Goal: Task Accomplishment & Management: Use online tool/utility

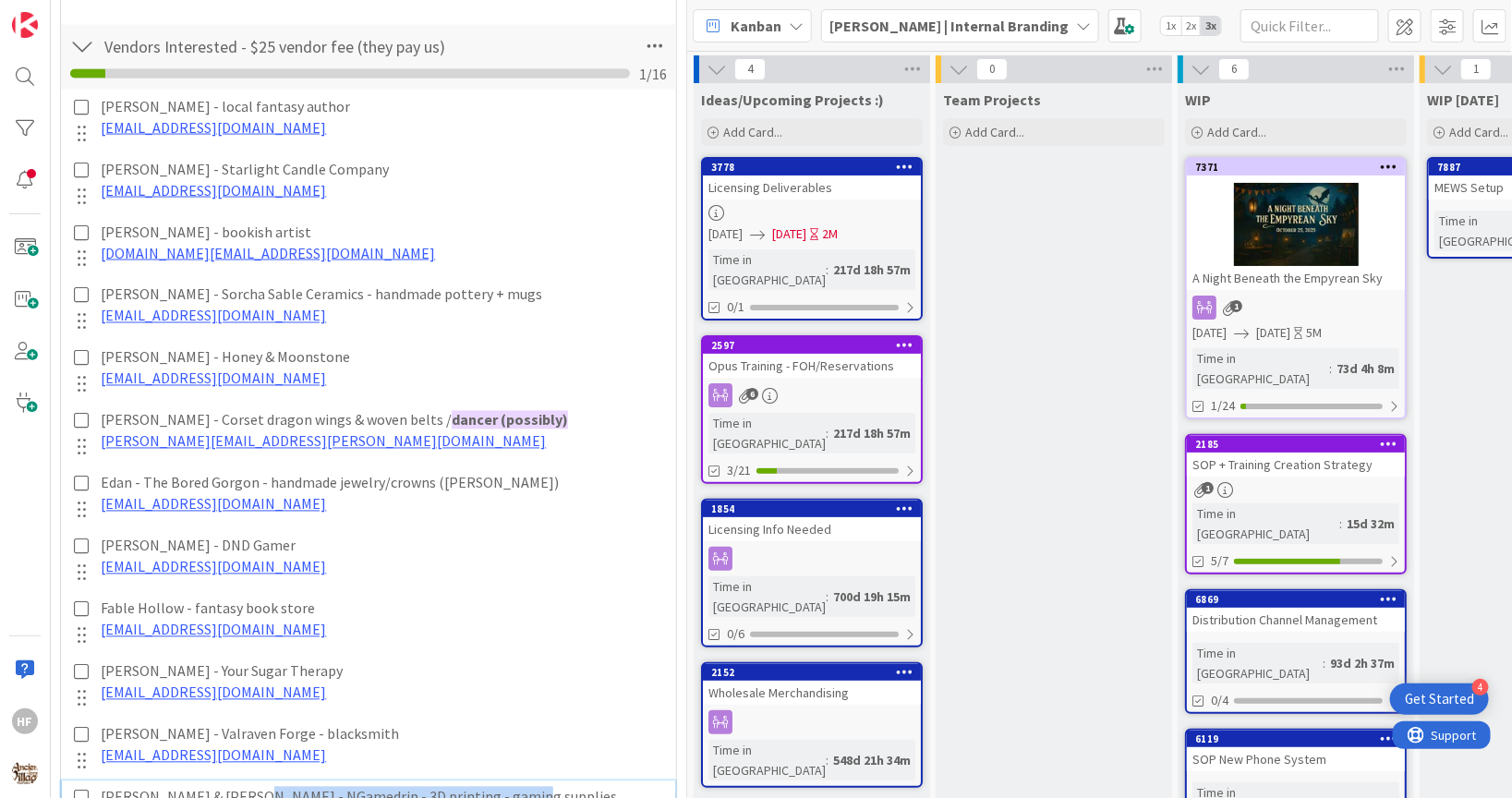
scroll to position [1295, 0]
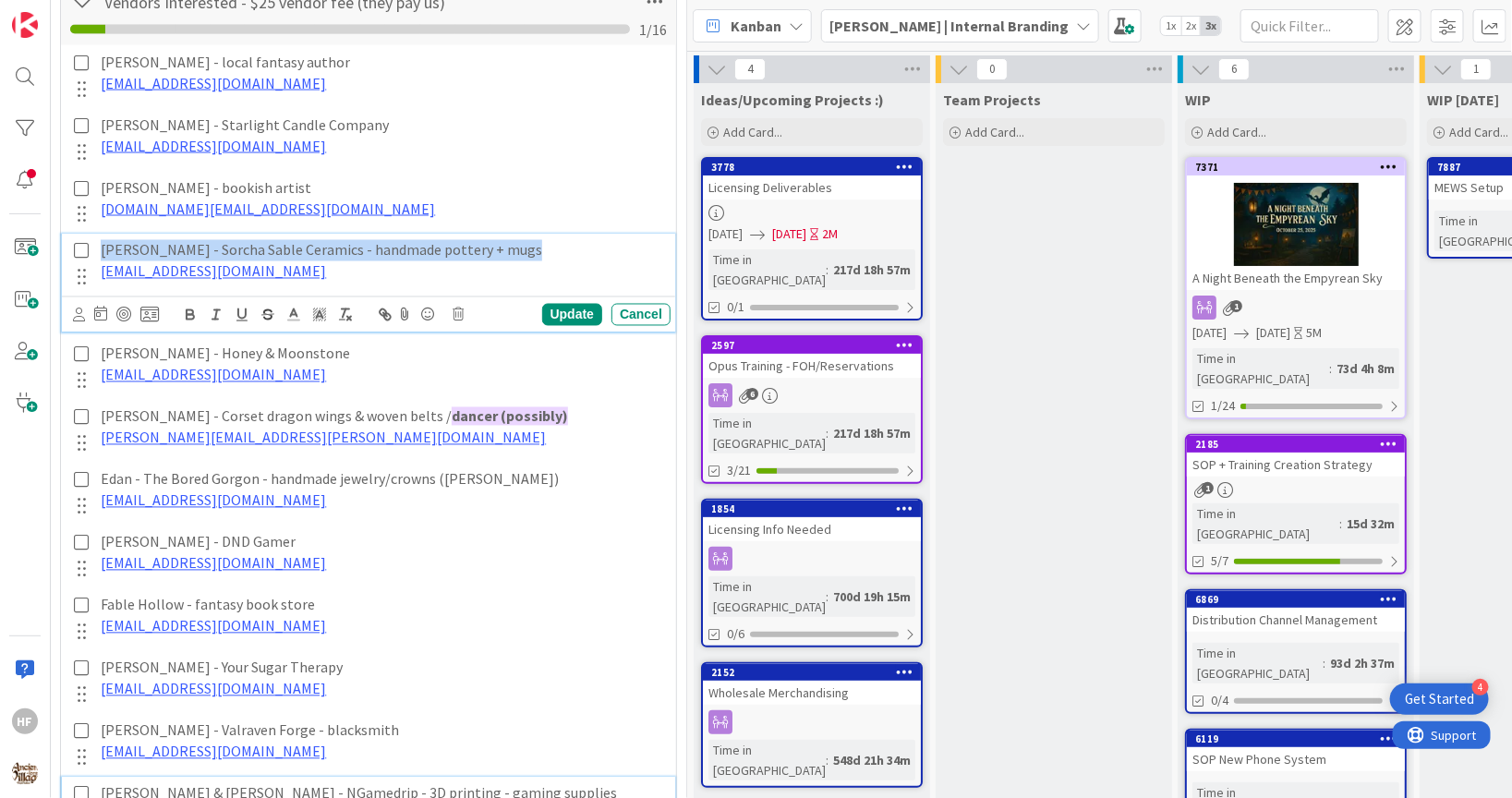
drag, startPoint x: 539, startPoint y: 246, endPoint x: 93, endPoint y: 250, distance: 446.0
click at [93, 250] on div "[PERSON_NAME] - Sorcha Sable Ceramics - handmade pottery + mugs [EMAIL_ADDRESS]…" at bounding box center [381, 261] width 578 height 53
copy p "[PERSON_NAME] - Sorcha Sable Ceramics - handmade pottery + mugs"
click at [330, 247] on p "[PERSON_NAME] - Sorcha Sable Ceramics - handmade pottery + mugs" at bounding box center [382, 250] width 563 height 21
click at [316, 248] on p "[PERSON_NAME] - Sorcha Sable Ceramics - handmade pottery + mugs" at bounding box center [382, 250] width 563 height 21
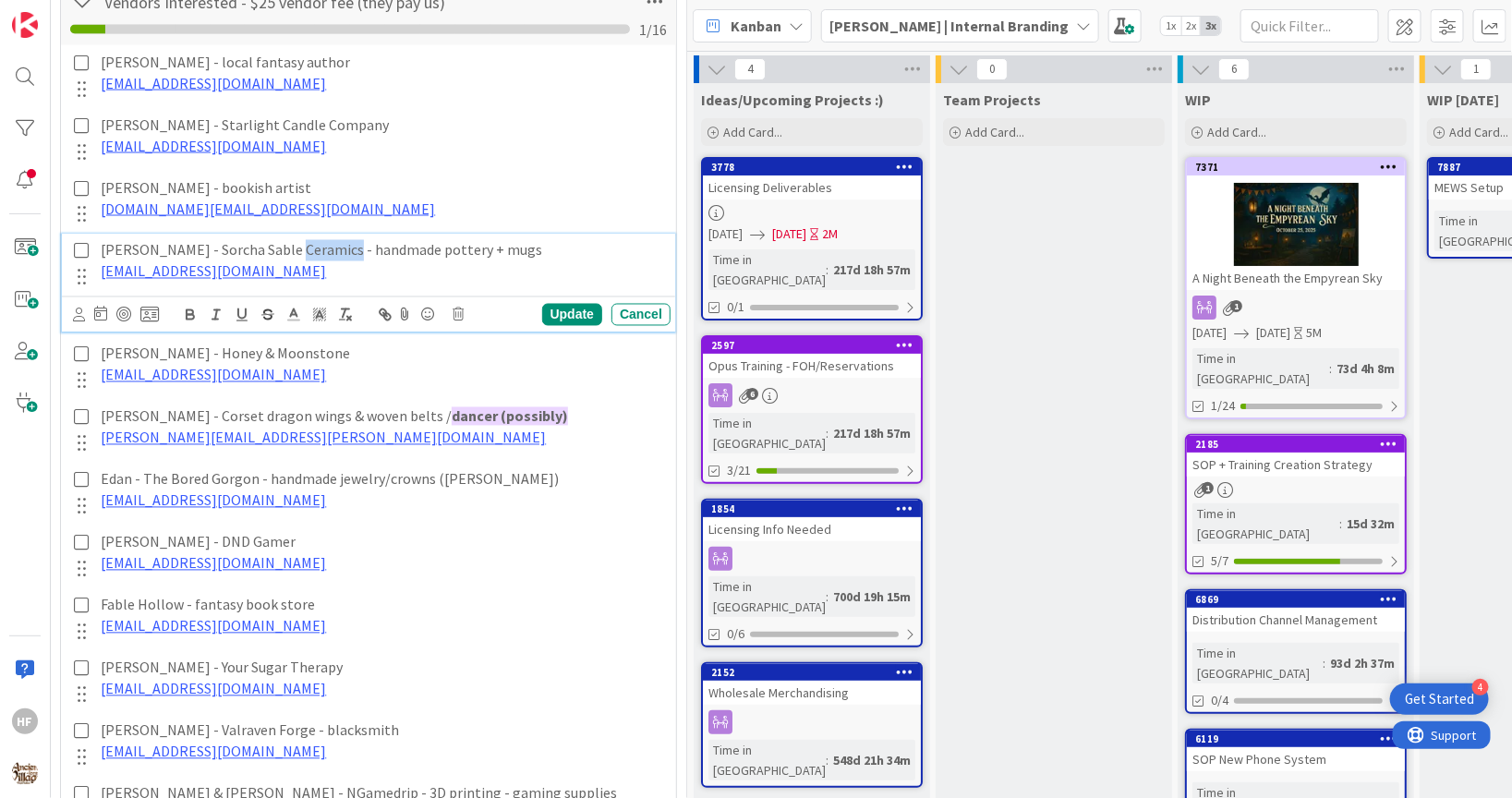
click at [316, 248] on p "[PERSON_NAME] - Sorcha Sable Ceramics - handmade pottery + mugs" at bounding box center [382, 250] width 563 height 21
copy p "Ceramics"
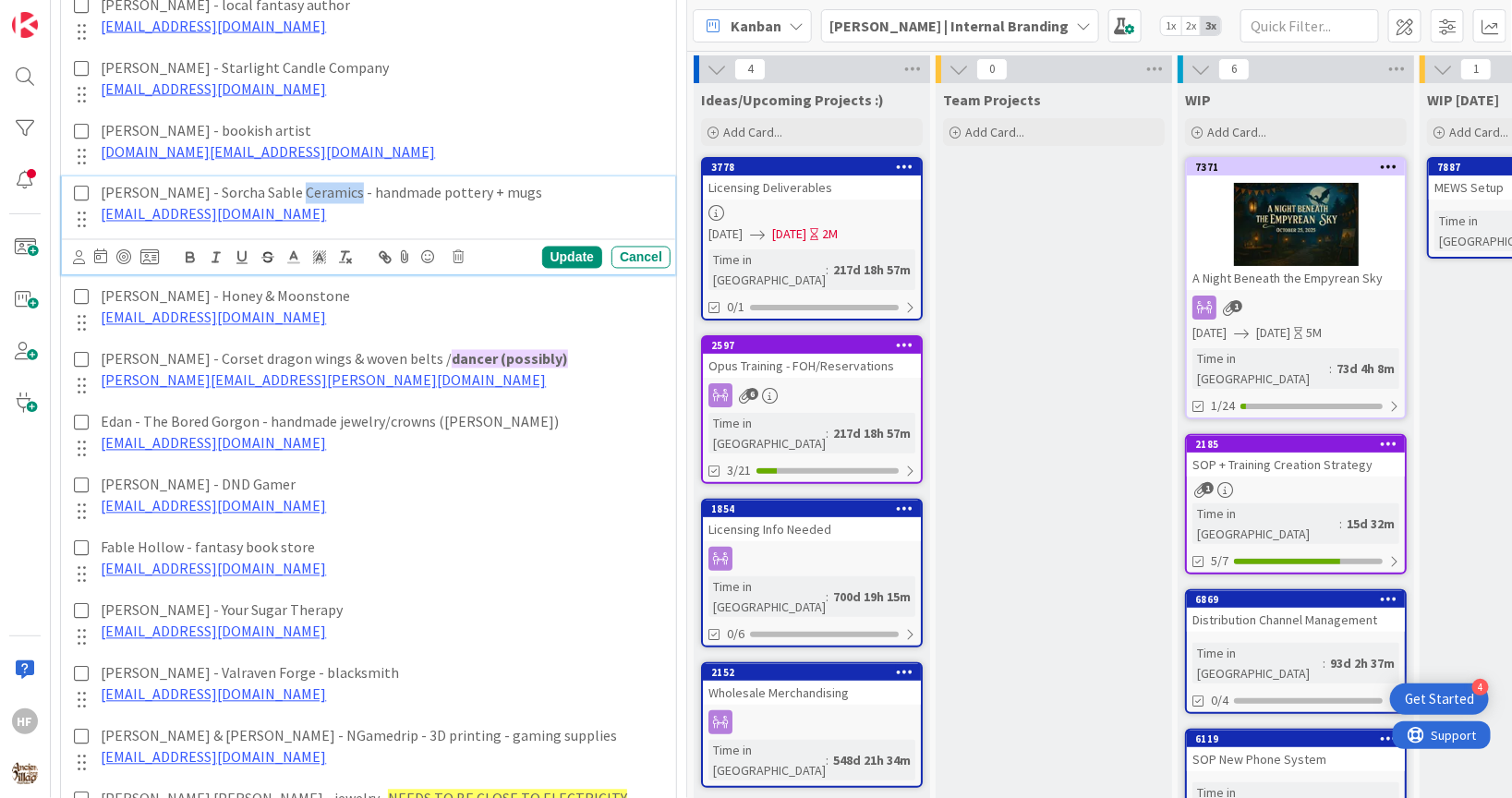
scroll to position [1354, 0]
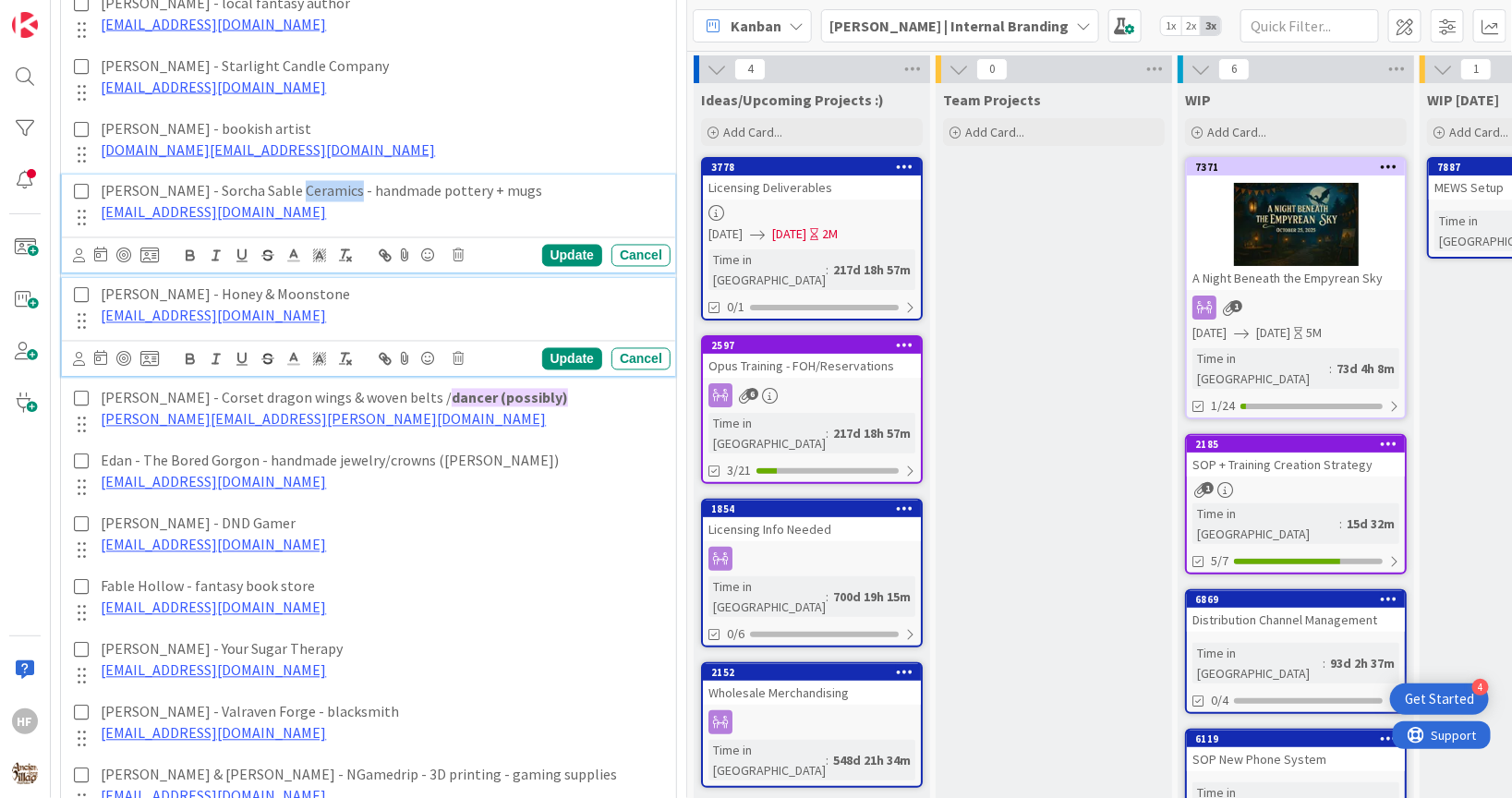
drag, startPoint x: 363, startPoint y: 289, endPoint x: 102, endPoint y: 288, distance: 261.0
click at [101, 288] on p "[PERSON_NAME] - Honey & Moonstone" at bounding box center [382, 294] width 563 height 21
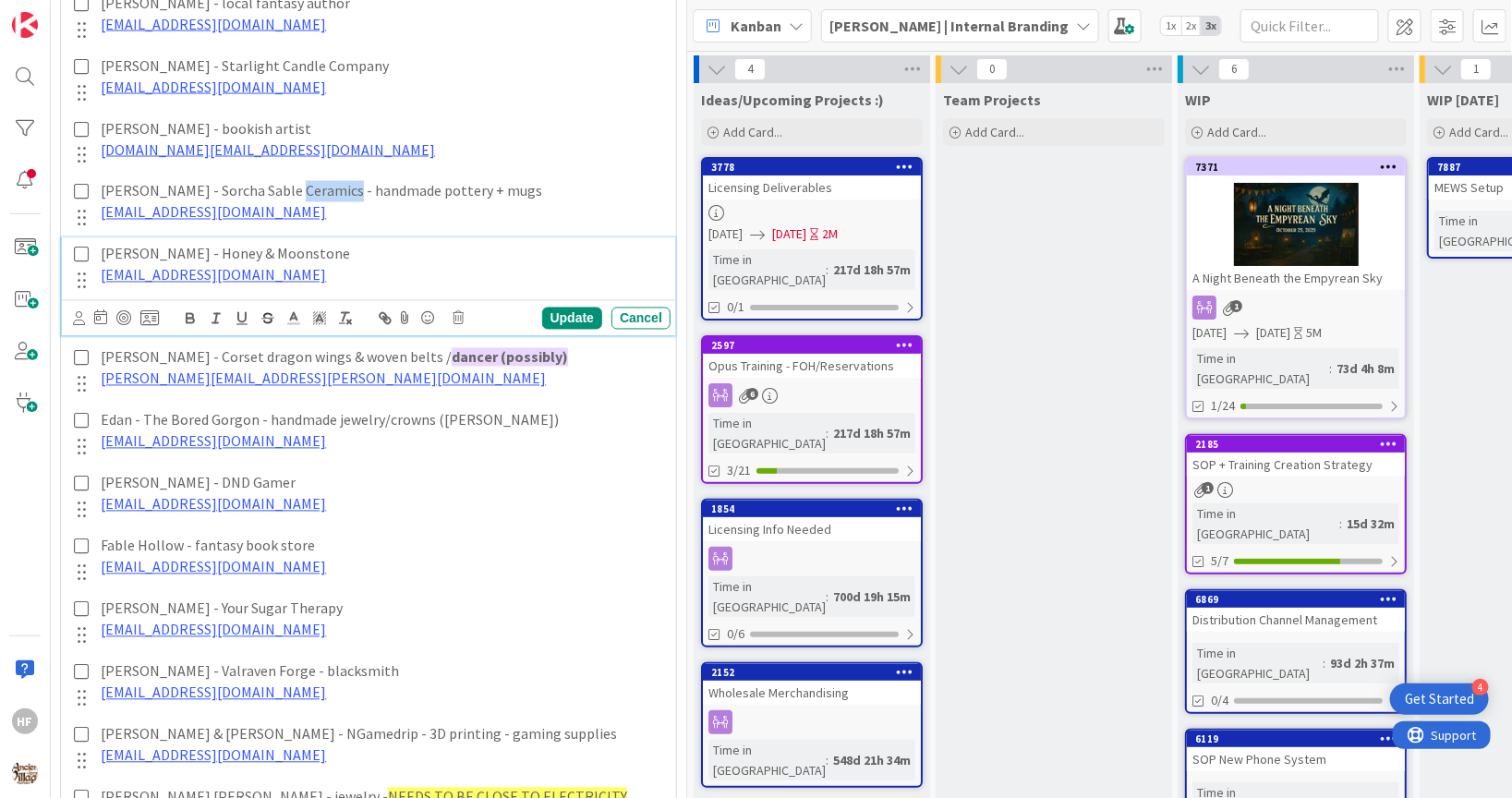
scroll to position [1313, 0]
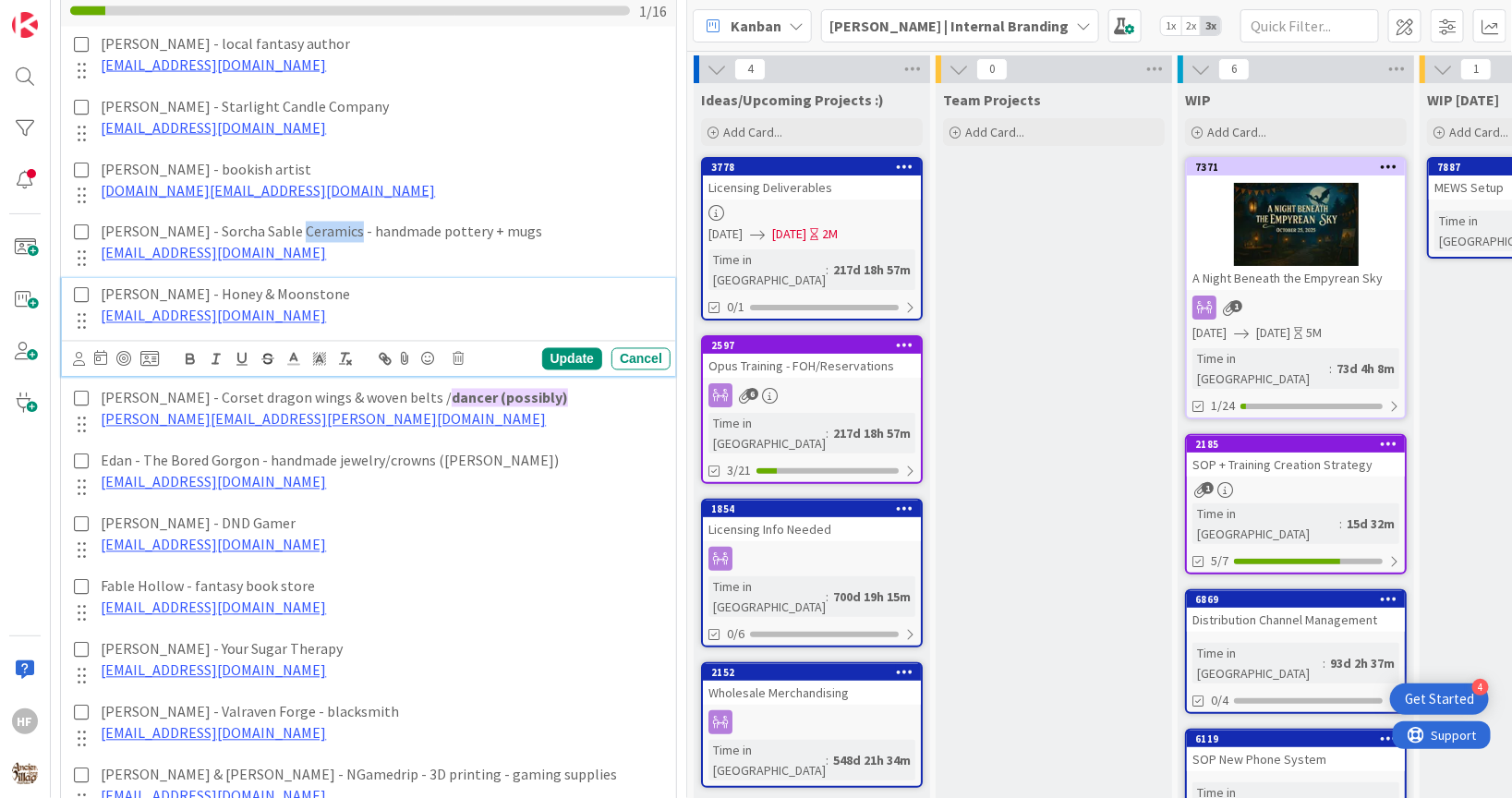
copy p "[PERSON_NAME] - Honey & Moonstone"
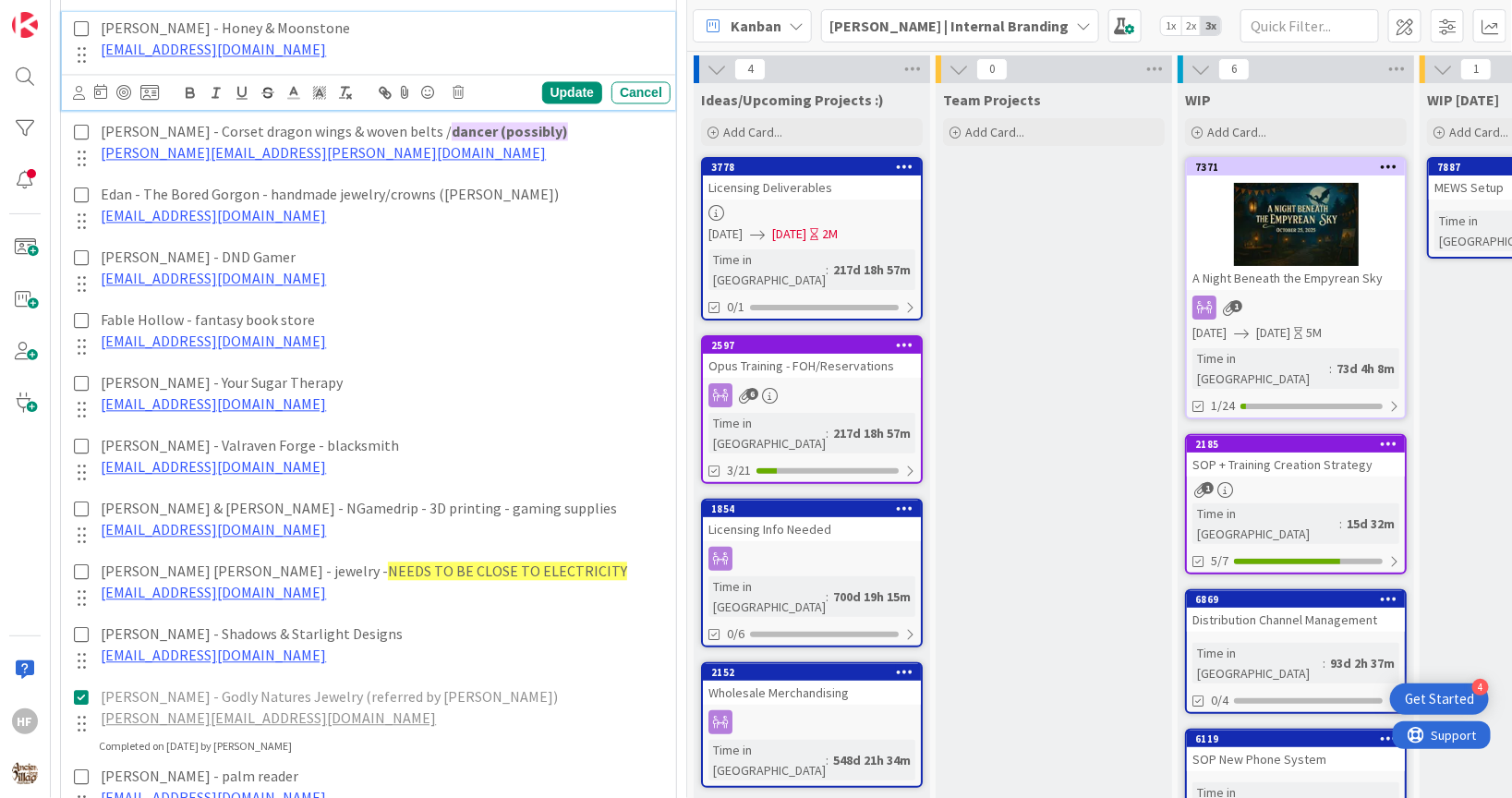
scroll to position [1588, 0]
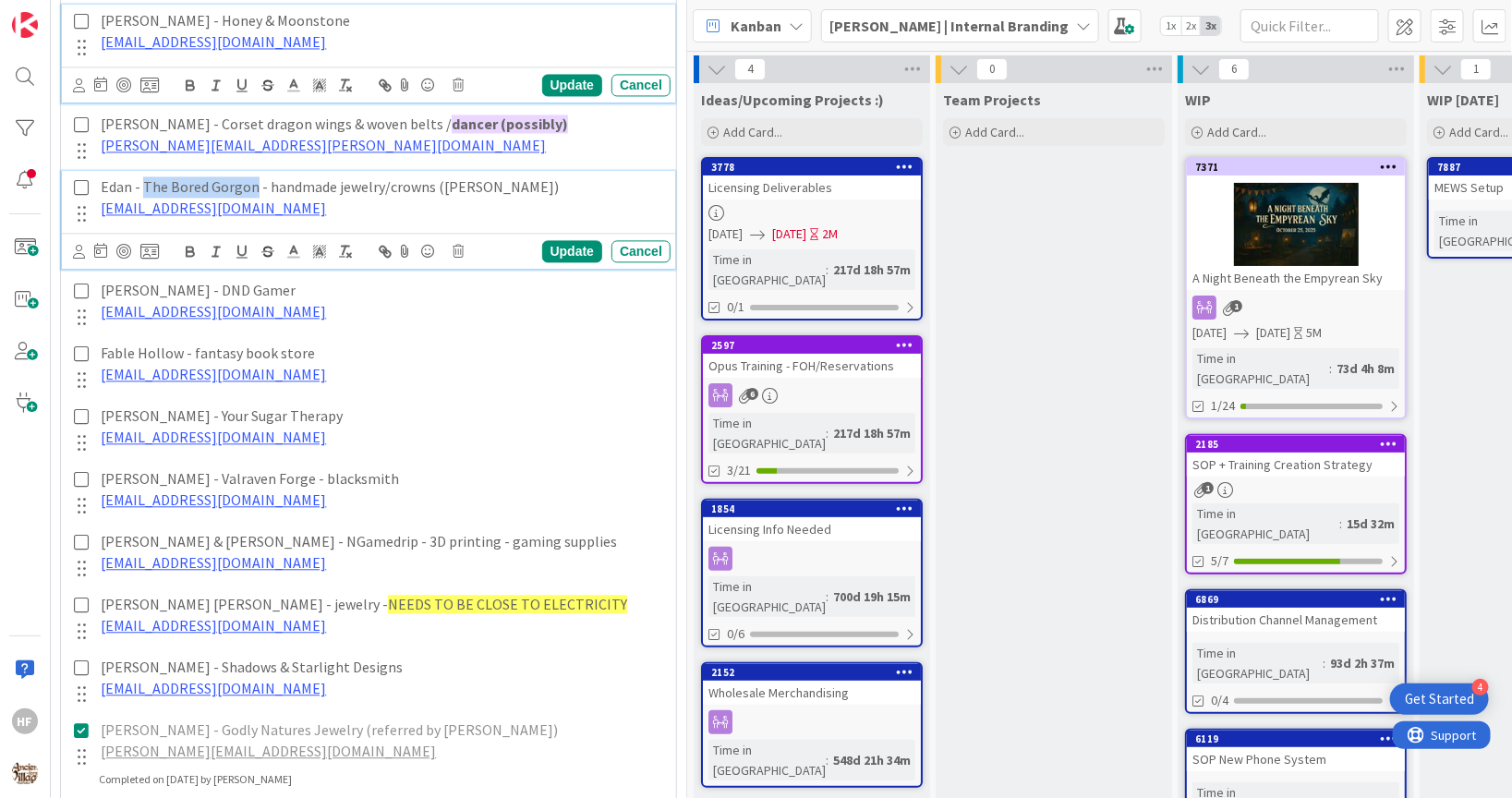
drag, startPoint x: 255, startPoint y: 182, endPoint x: 143, endPoint y: 180, distance: 112.0
click at [143, 181] on p "Edan - The Bored Gorgon - handmade jewelry/crowns ([PERSON_NAME])" at bounding box center [382, 186] width 563 height 21
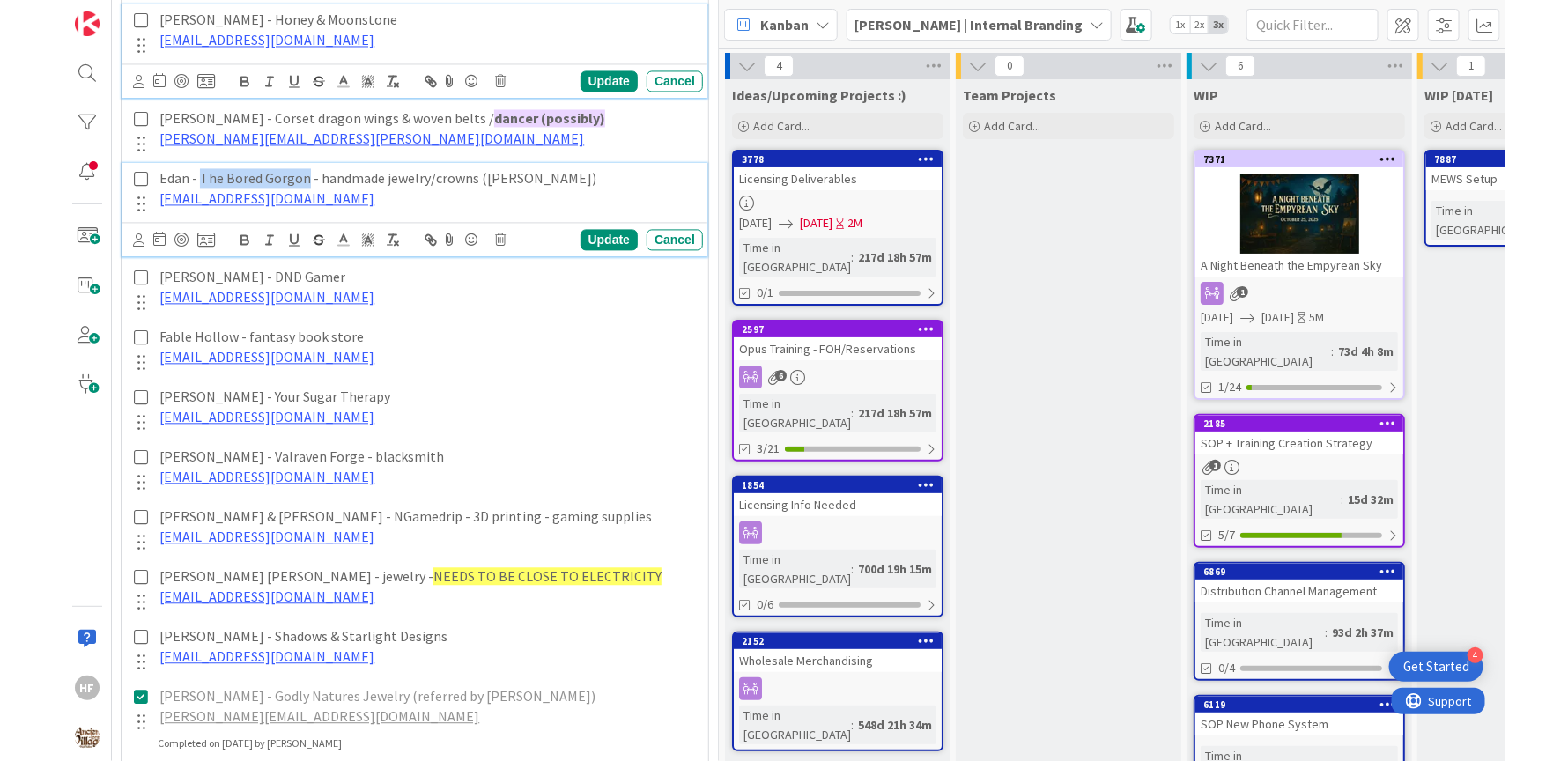
scroll to position [1477, 0]
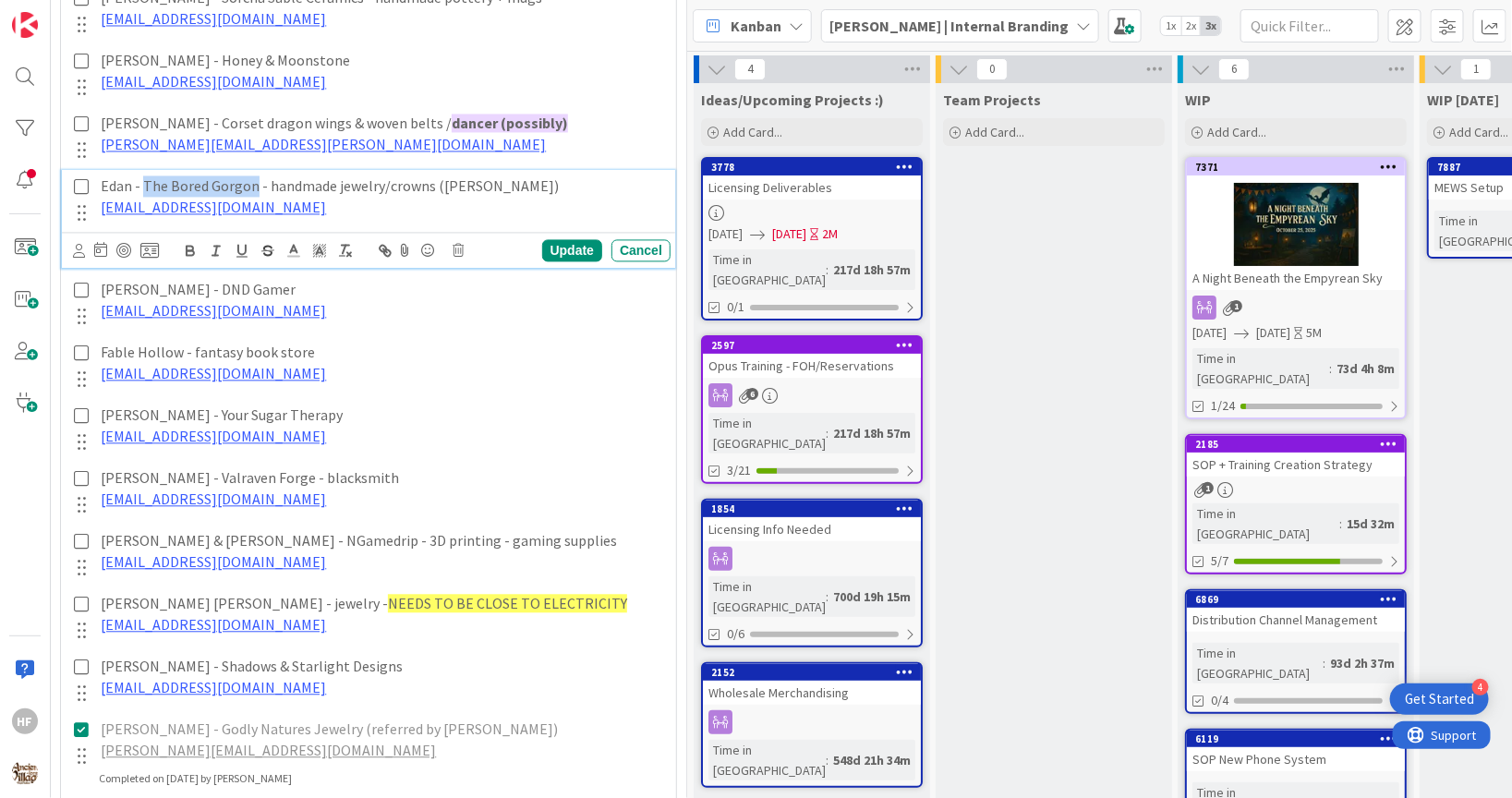
copy p "The Bored Gorgon"
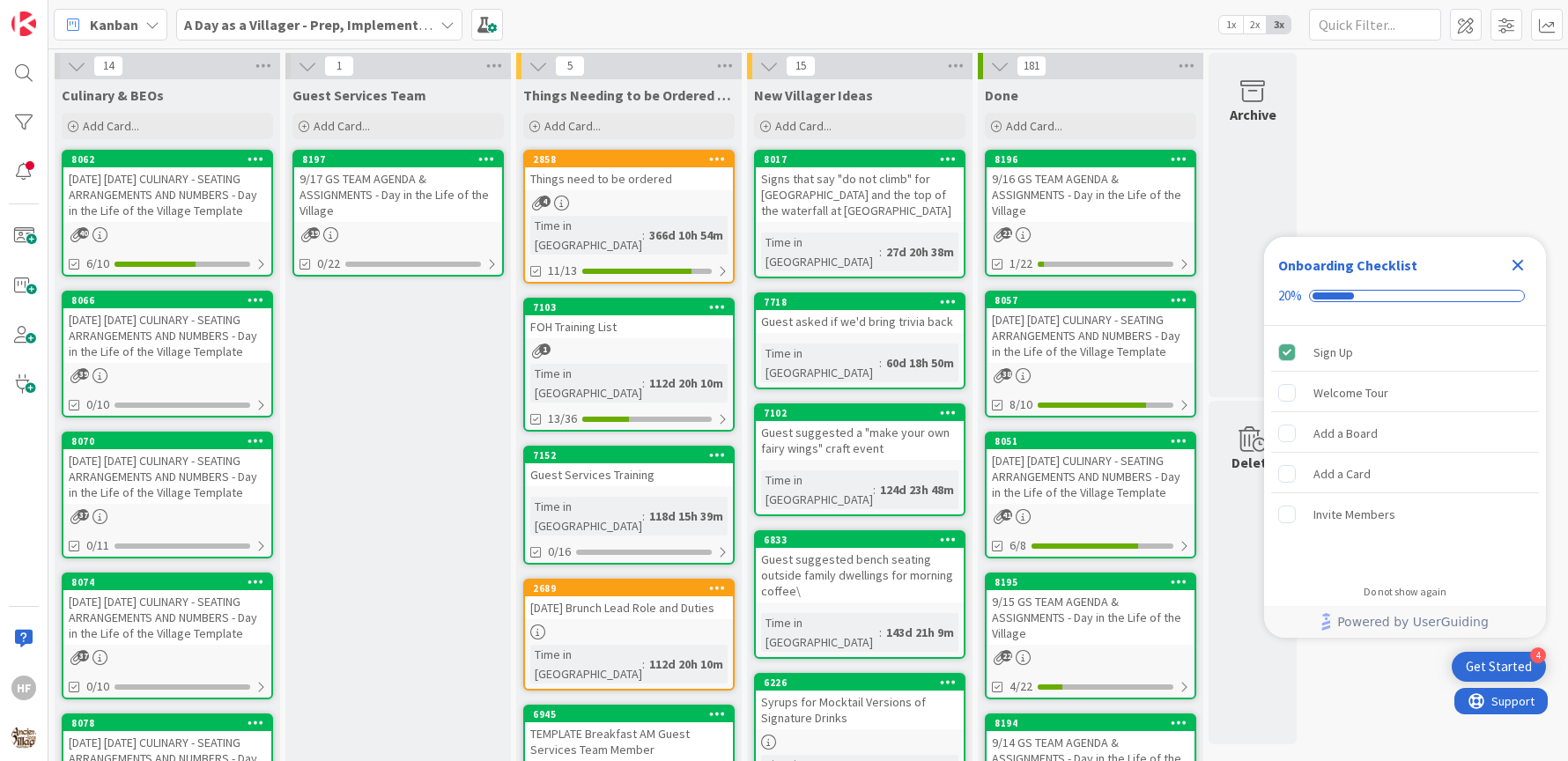
click at [1504, 256] on div "Close Checklist" at bounding box center [1518, 266] width 28 height 28
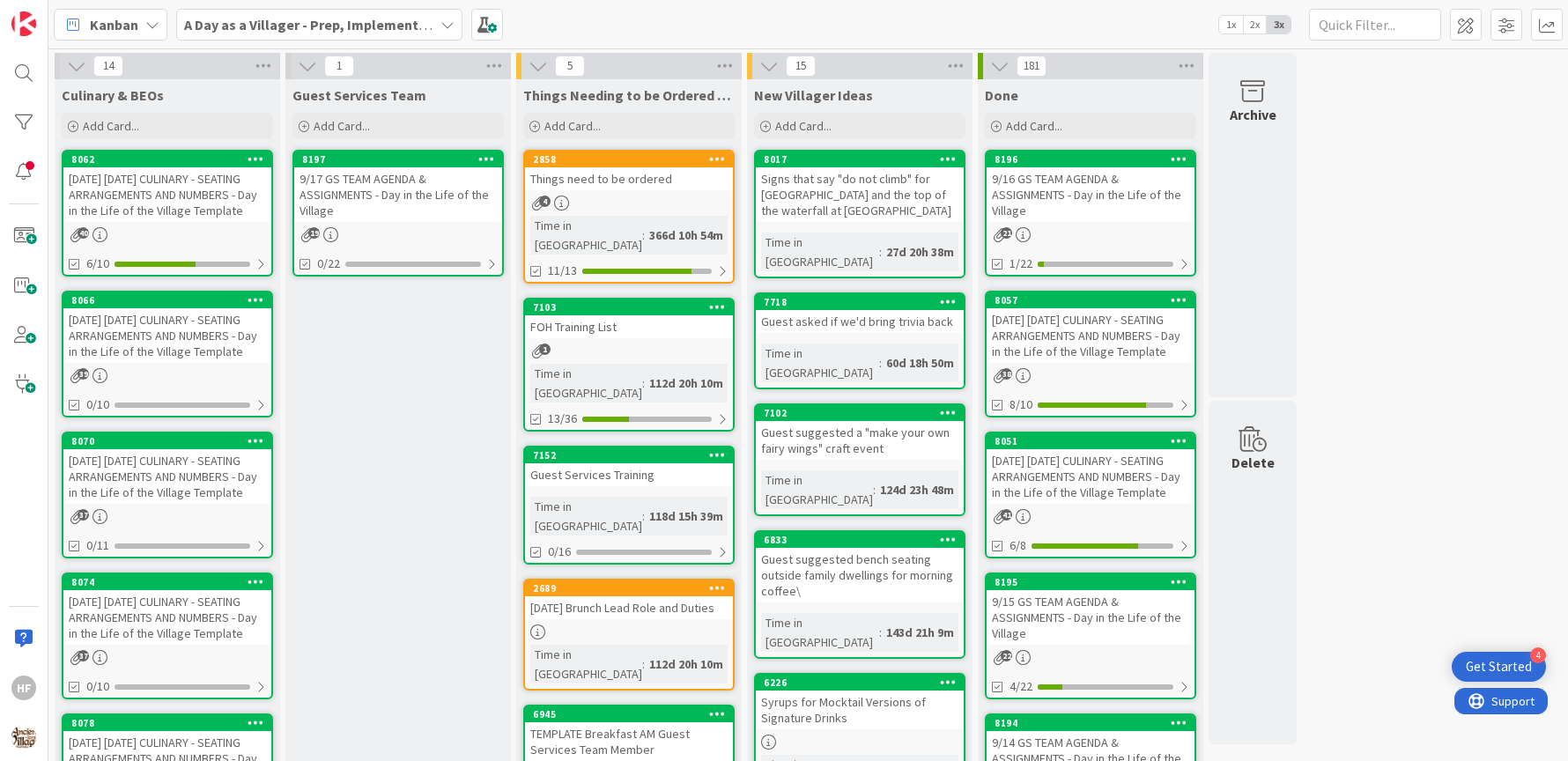
click at [216, 350] on div "9/18/25 THURSDAY CULINARY - SEATING ARRANGEMENTS AND NUMBERS - Day in the Life …" at bounding box center [167, 336] width 208 height 55
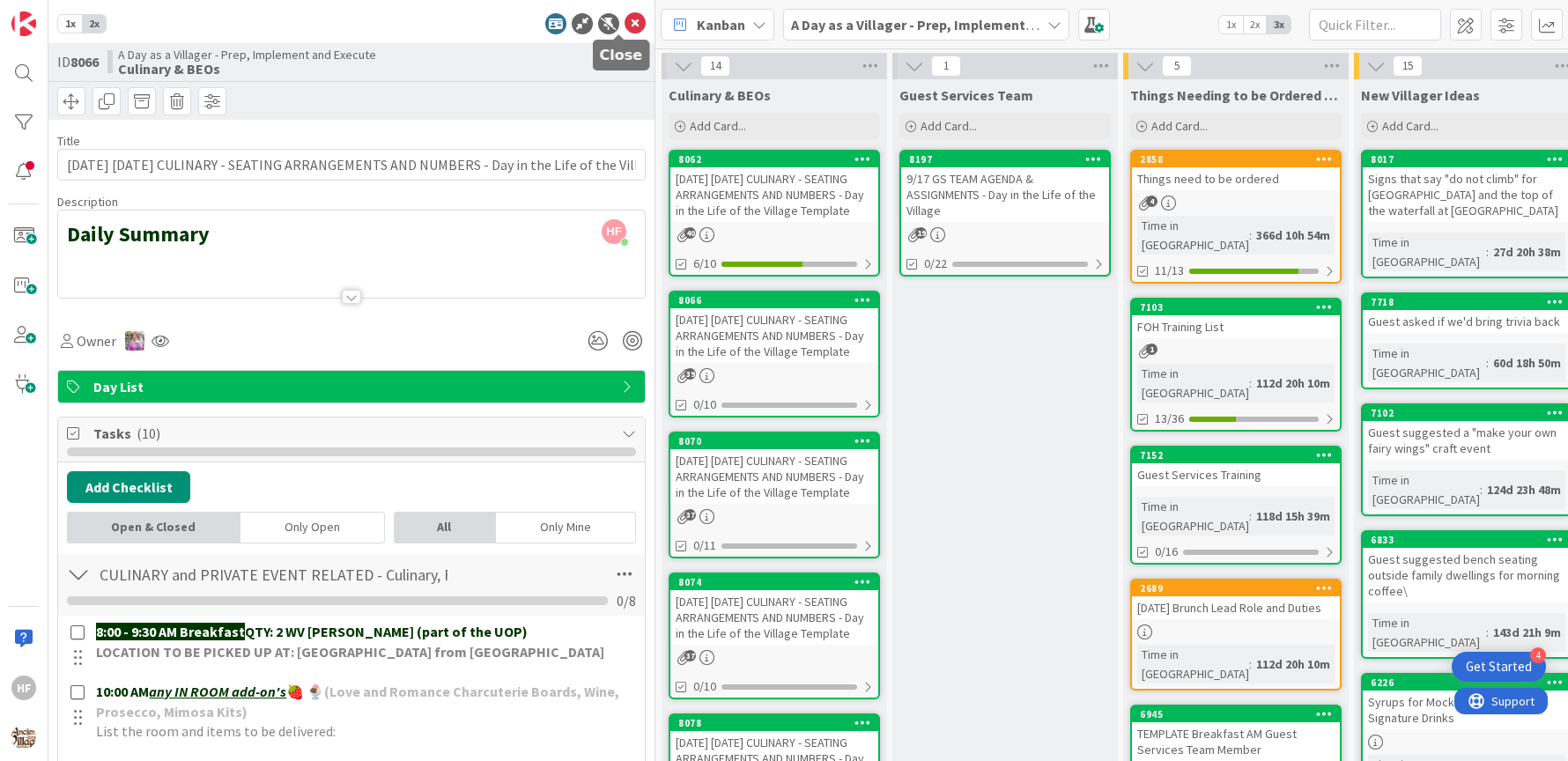
click at [625, 22] on icon at bounding box center [635, 24] width 21 height 21
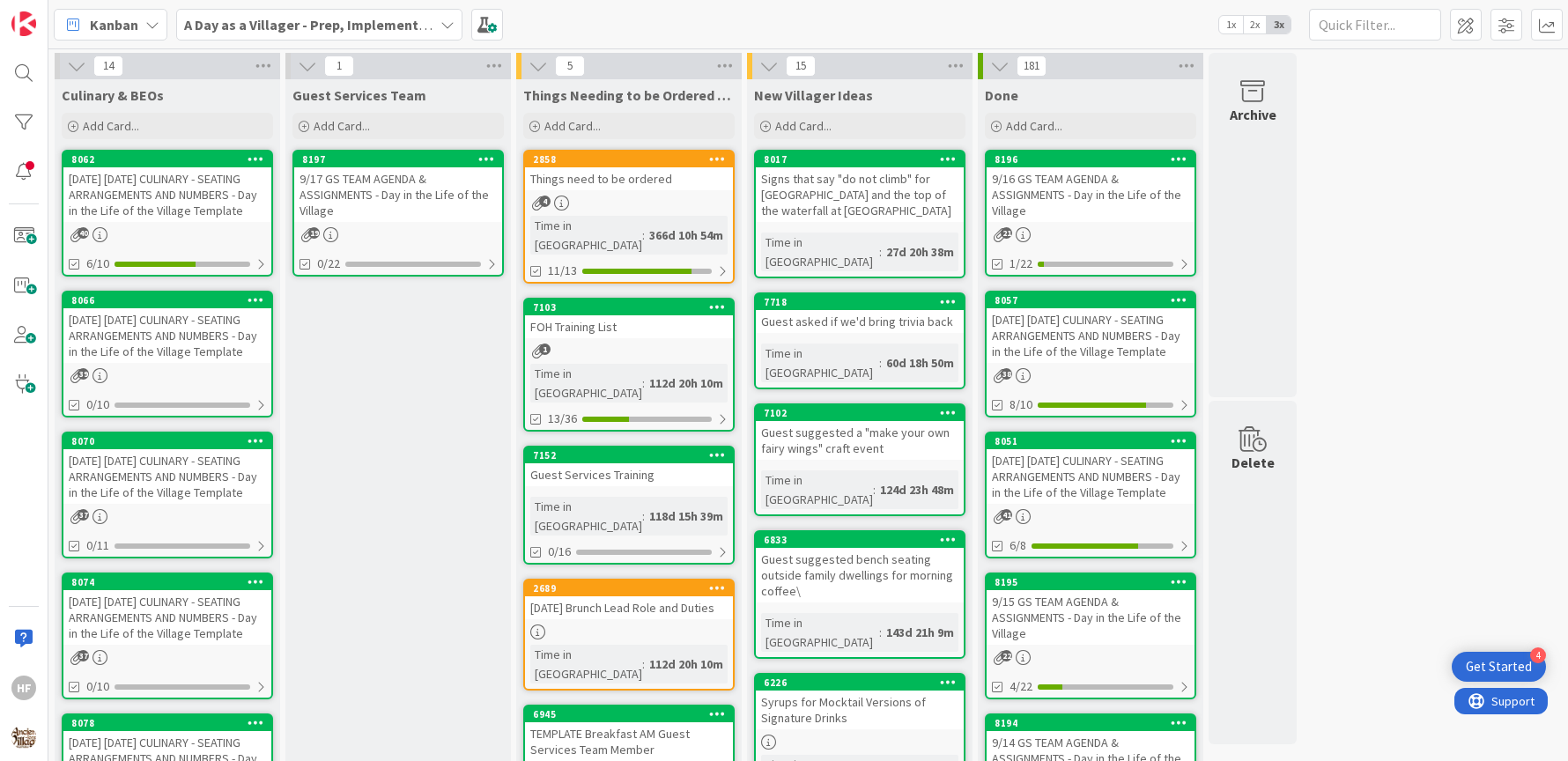
click at [189, 496] on div "9/19/25 FRIDAY CULINARY - SEATING ARRANGEMENTS AND NUMBERS - Day in the Life of…" at bounding box center [167, 476] width 208 height 55
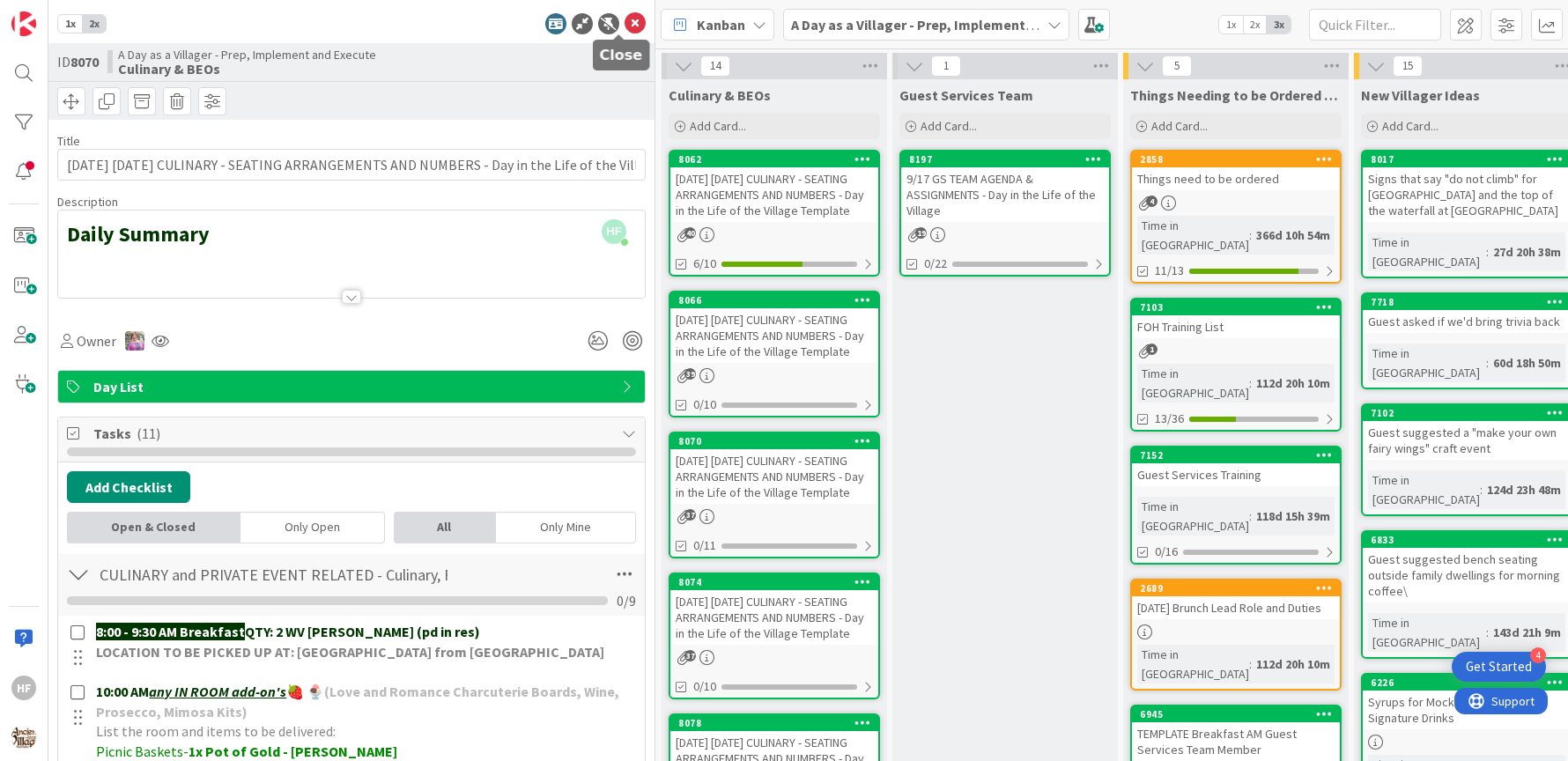
click at [625, 26] on icon at bounding box center [635, 24] width 21 height 21
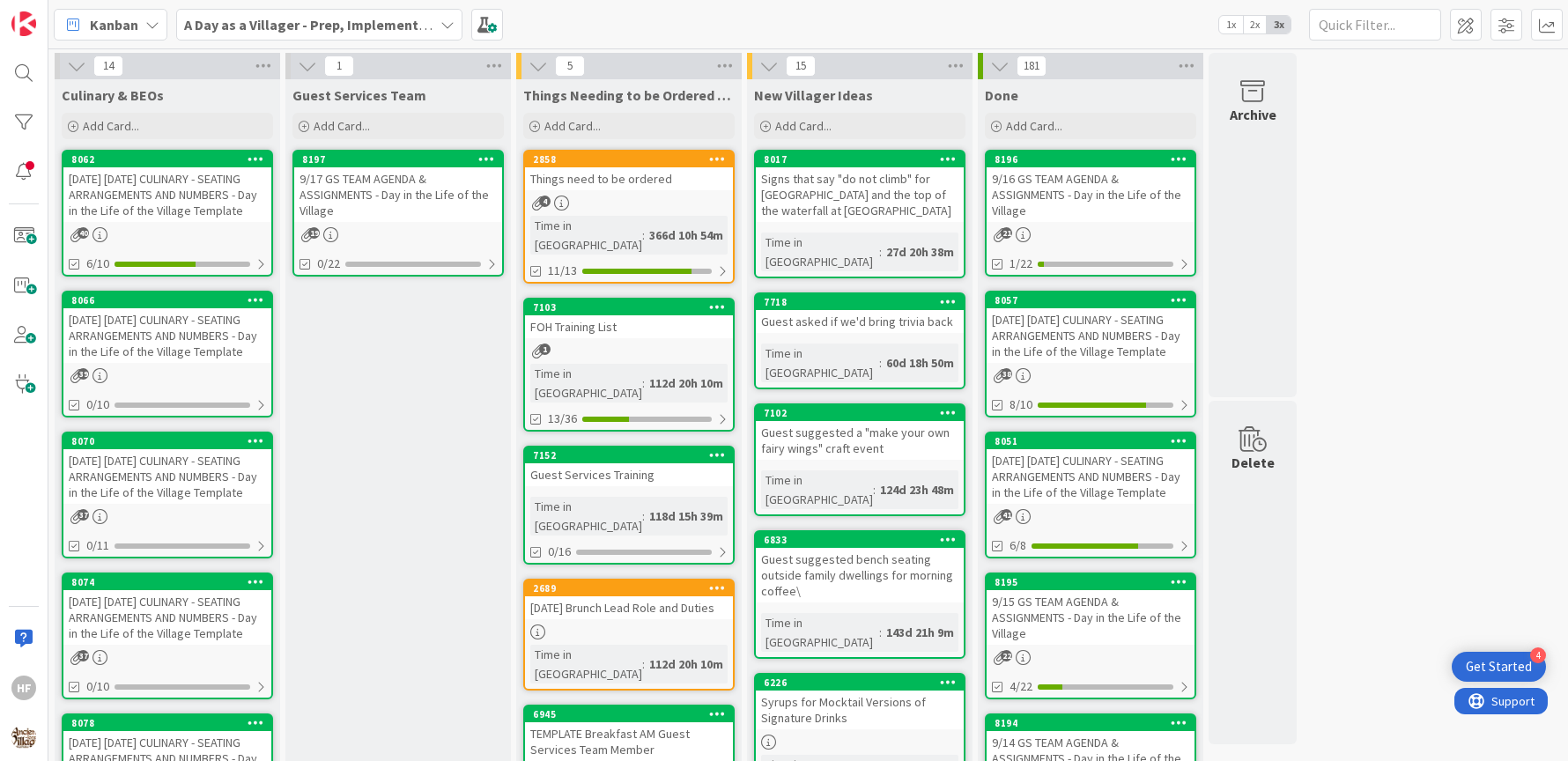
click at [139, 645] on div "9/20/25 SATURDAY CULINARY - SEATING ARRANGEMENTS AND NUMBERS - Day in the Life …" at bounding box center [167, 618] width 208 height 55
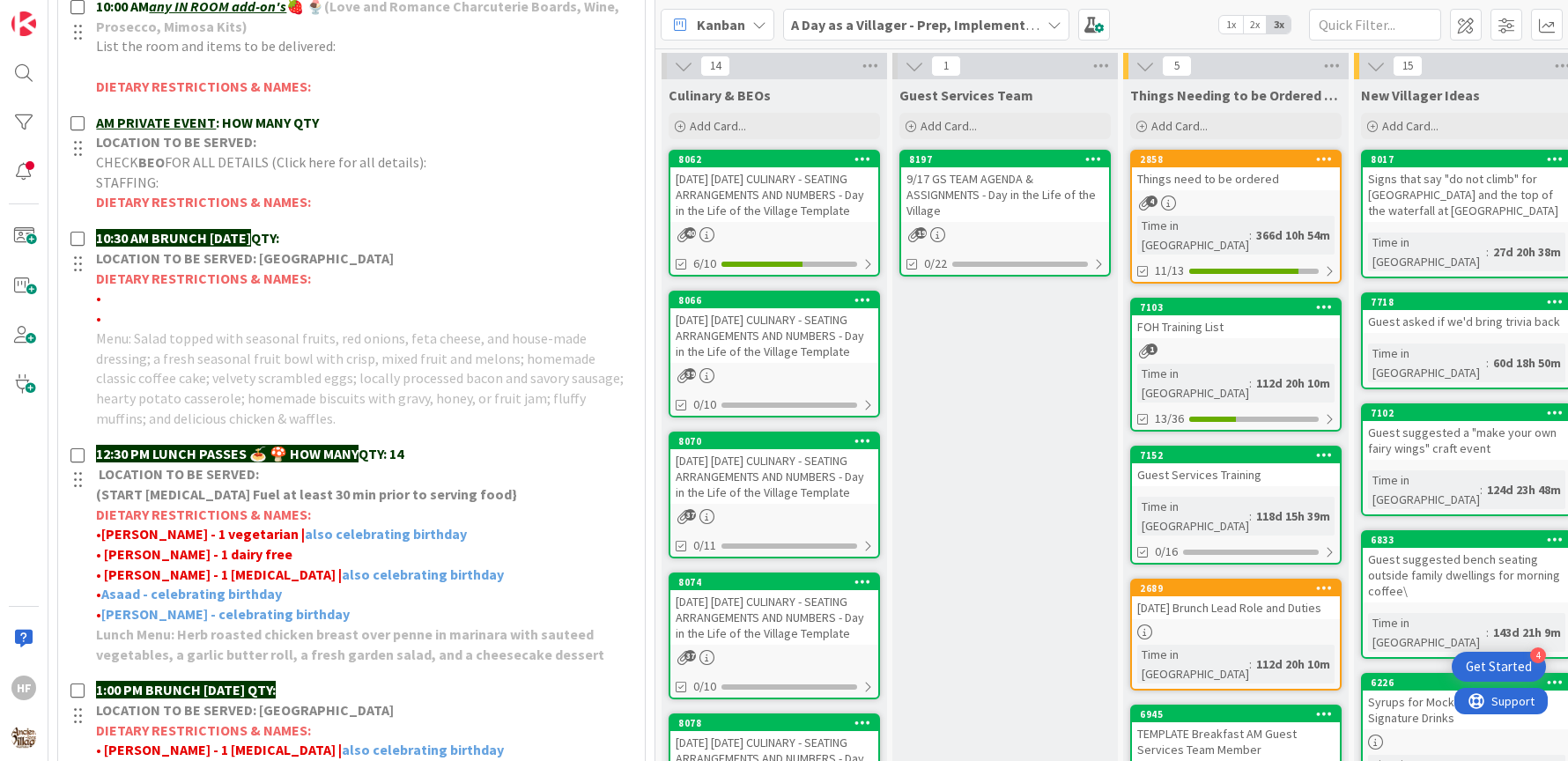
scroll to position [685, 0]
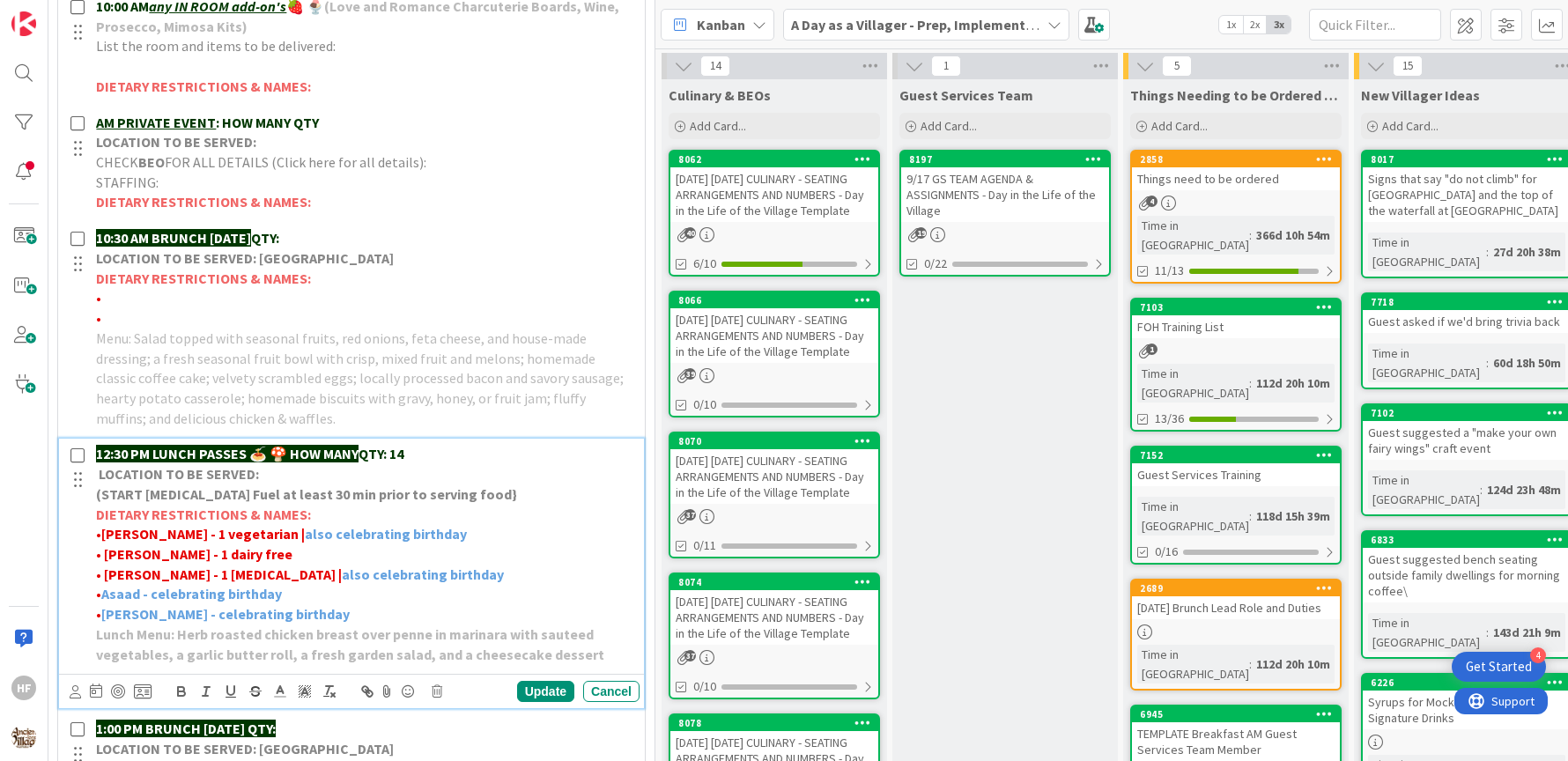
click at [468, 445] on p "12:30 PM LUNCH PASSES 🍝 🍄 HOW MANY QTY: 14" at bounding box center [365, 454] width 537 height 20
click at [541, 690] on div "Update" at bounding box center [545, 692] width 58 height 21
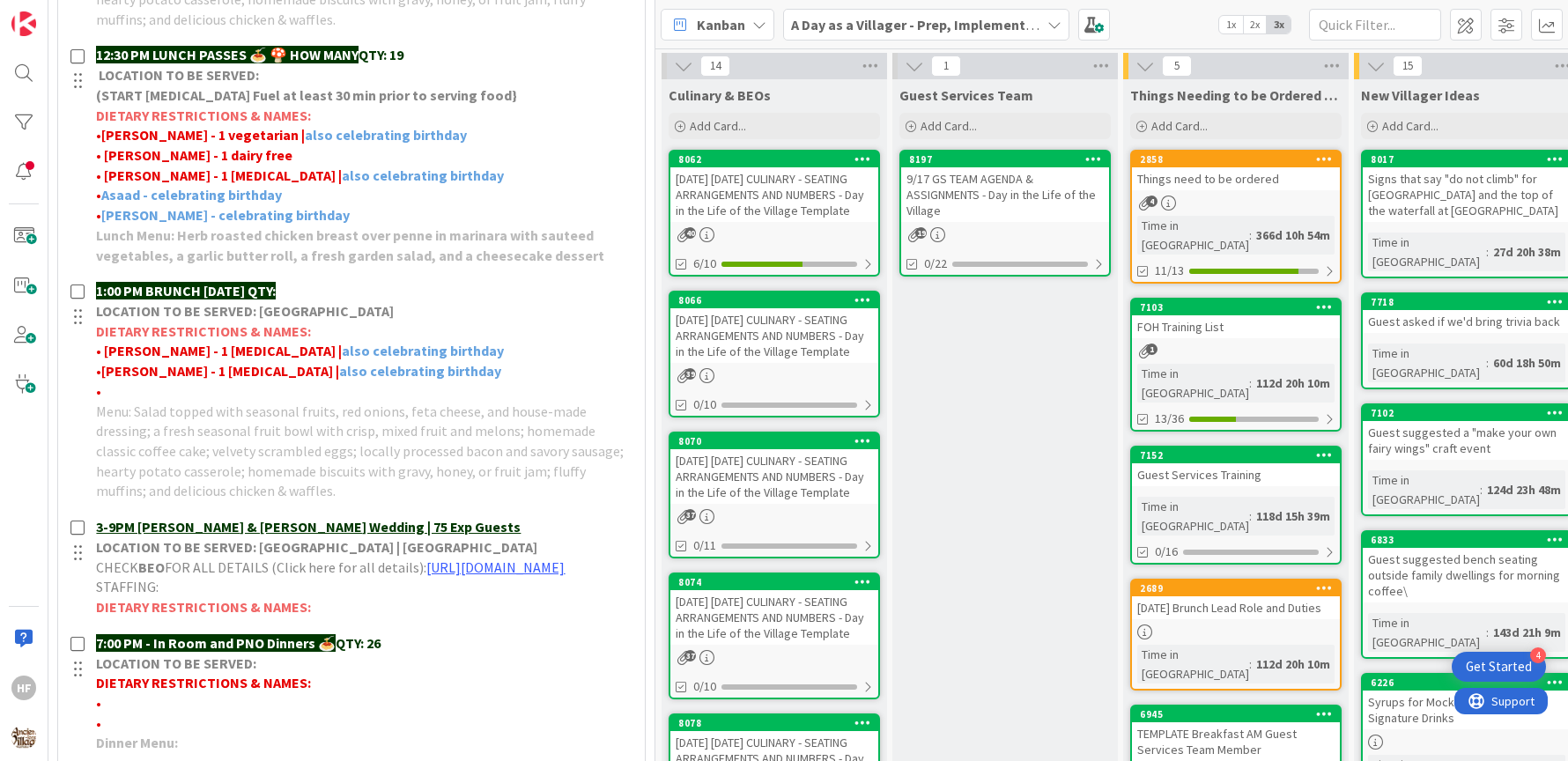
scroll to position [1203, 0]
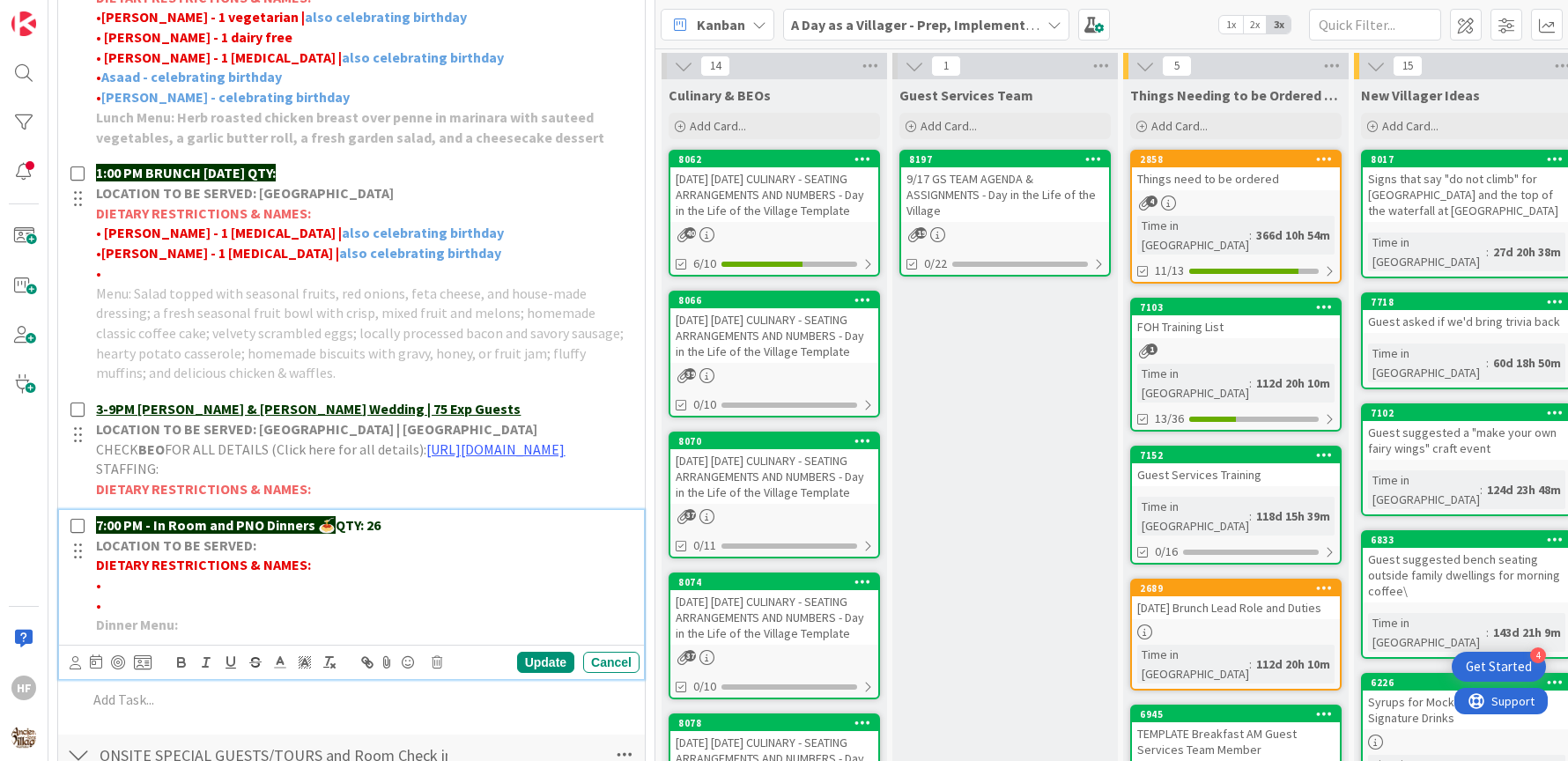
click at [425, 528] on div "7:00 PM - In Room and PNO Dinners 🍝 QTY: 26 LOCATION TO BE SERVED: DIETARY REST…" at bounding box center [364, 576] width 551 height 130
click at [410, 534] on p "7:00 PM - In Room and PNO Dinners 🍝 QTY: 26" at bounding box center [365, 525] width 537 height 20
click at [526, 673] on div "Update" at bounding box center [545, 663] width 58 height 21
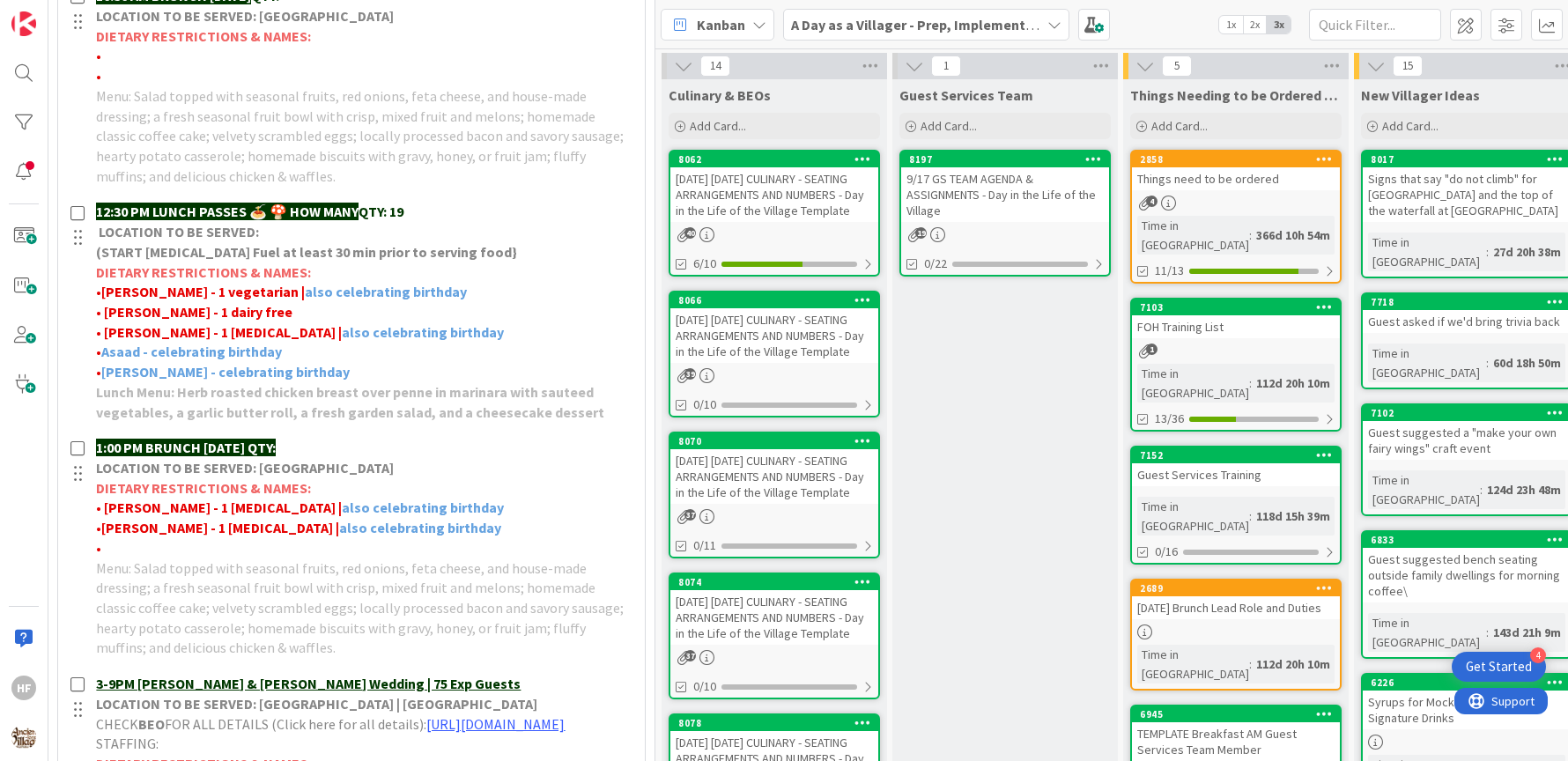
scroll to position [0, 0]
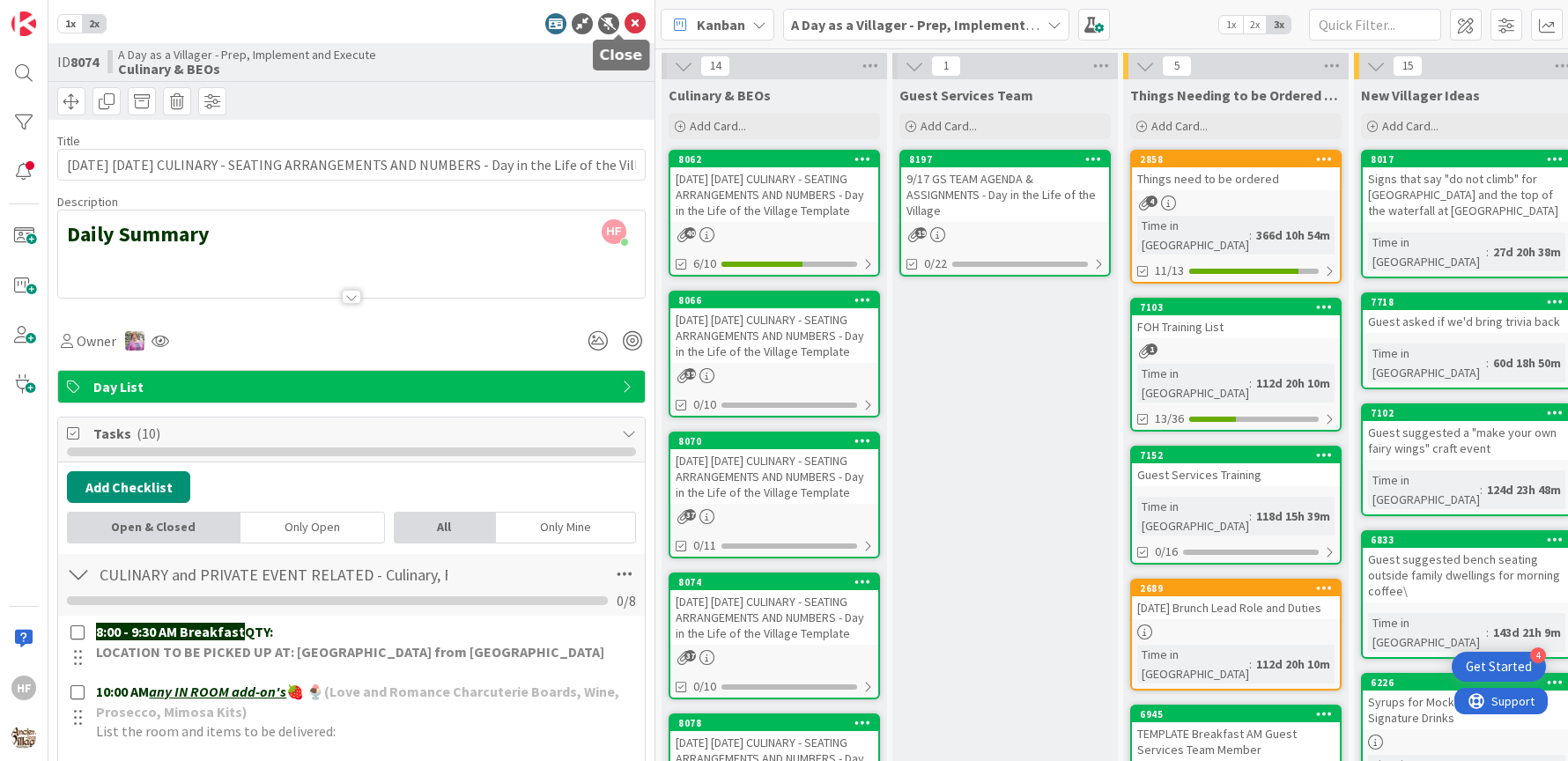
click at [625, 18] on icon at bounding box center [635, 24] width 21 height 21
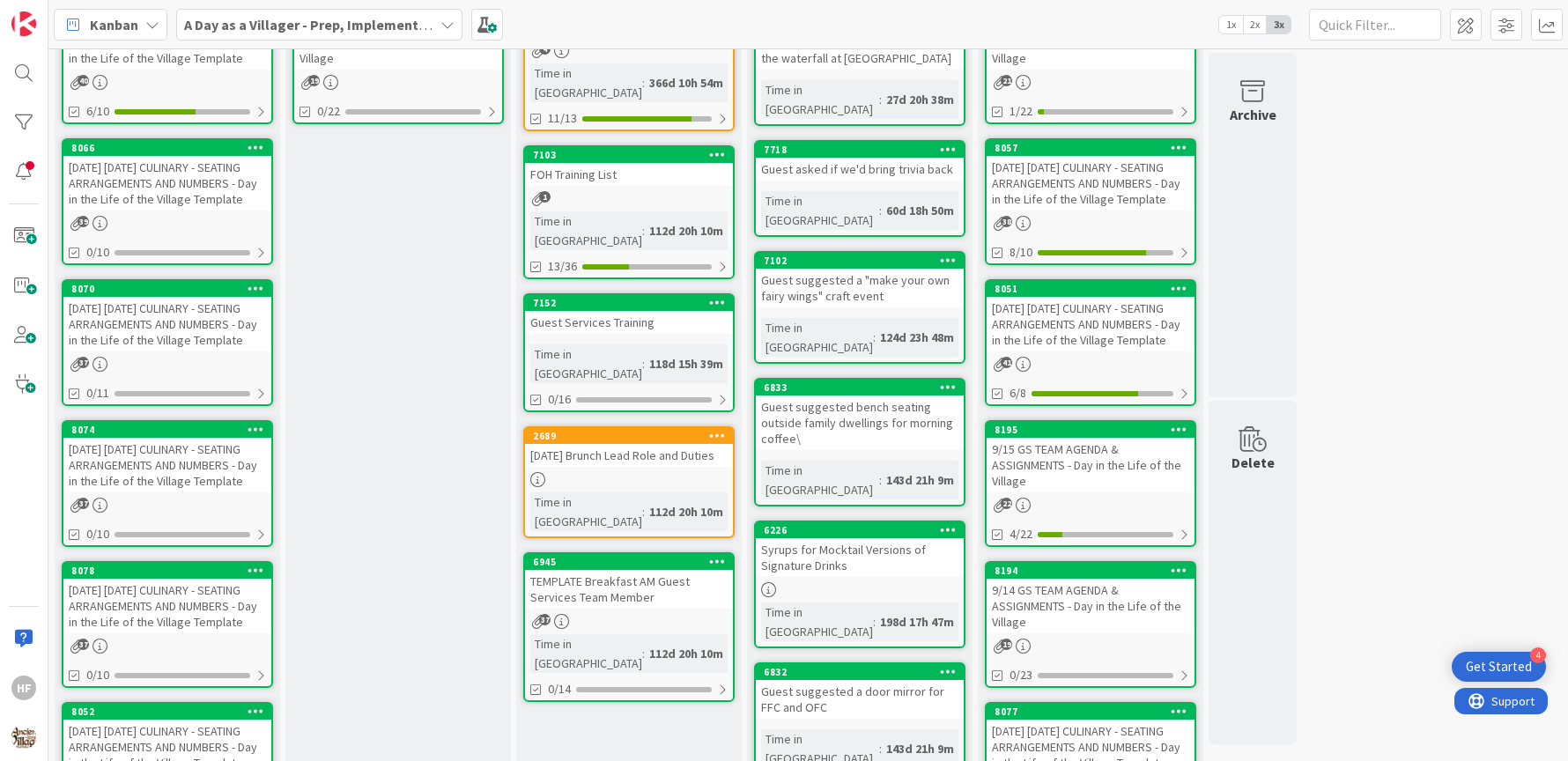
click at [201, 633] on div "9/21/25 SUNDAY CULINARY - SEATING ARRANGEMENTS AND NUMBERS - Day in the Life of…" at bounding box center [167, 607] width 208 height 55
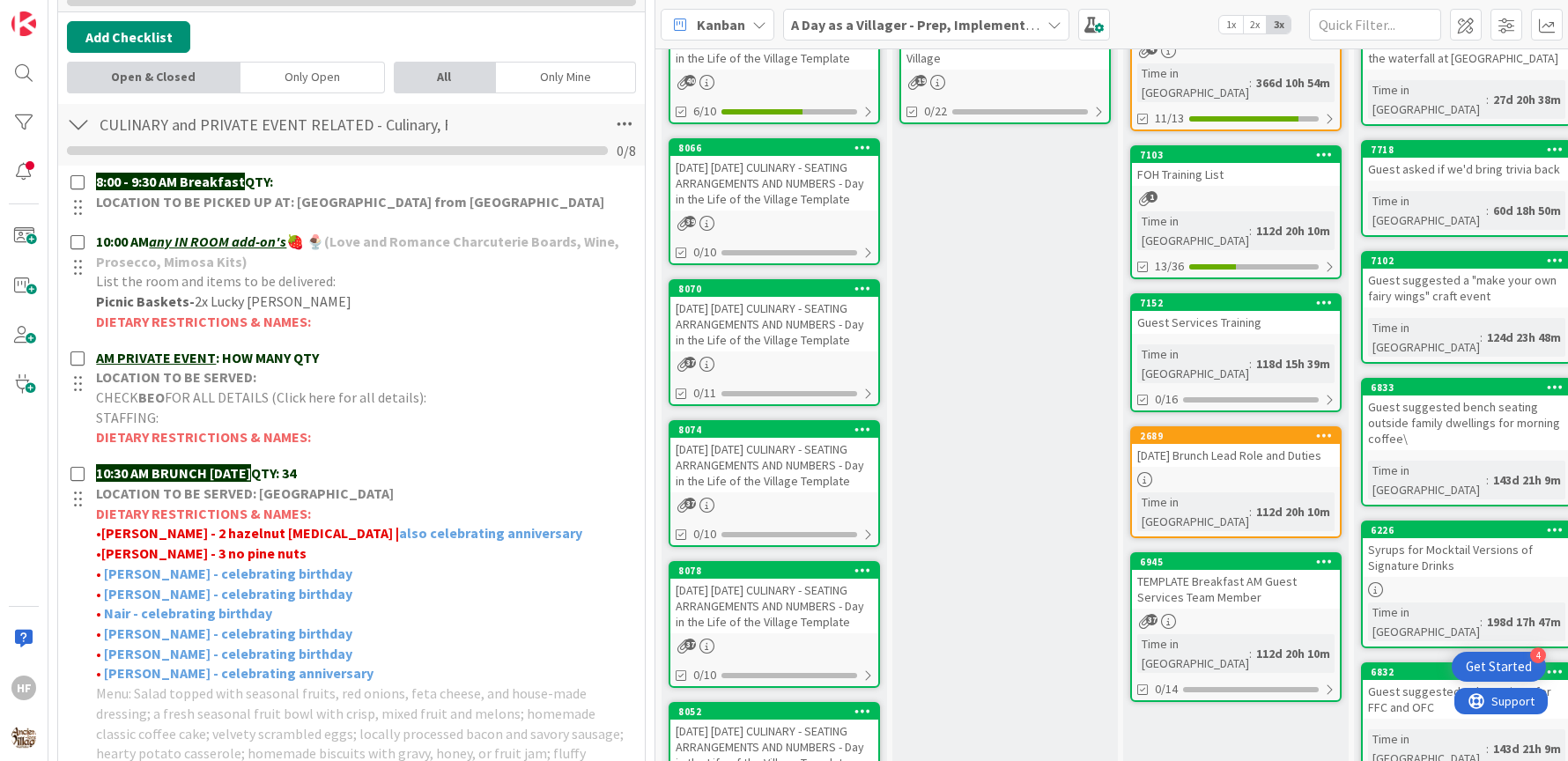
scroll to position [474, 0]
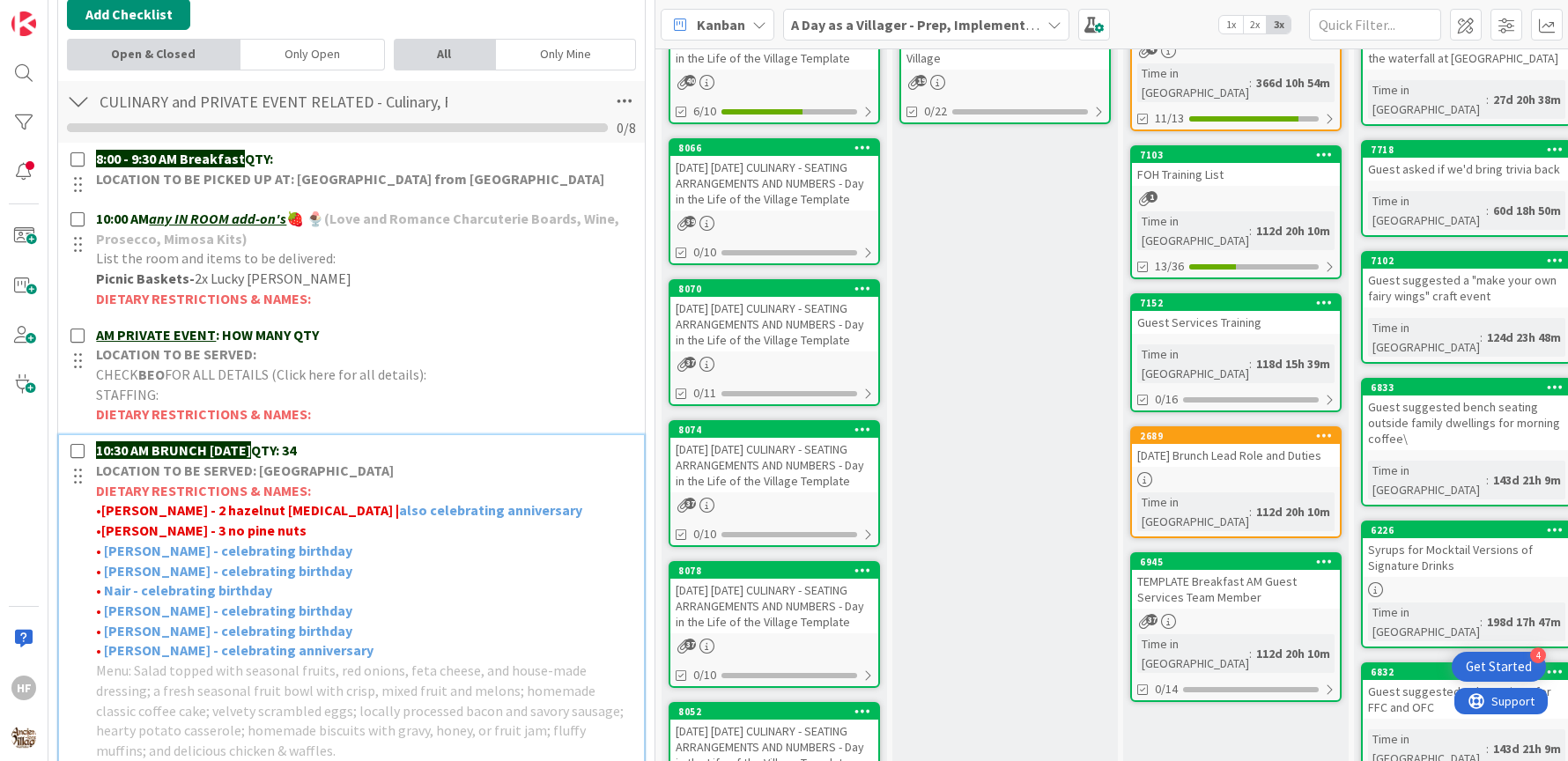
click at [376, 441] on p "10:30 AM BRUNCH on SUNDAY QTY: 34" at bounding box center [365, 450] width 537 height 20
click at [348, 441] on p "10:30 AM BRUNCH on SUNDAY QTY: 34" at bounding box center [365, 450] width 537 height 20
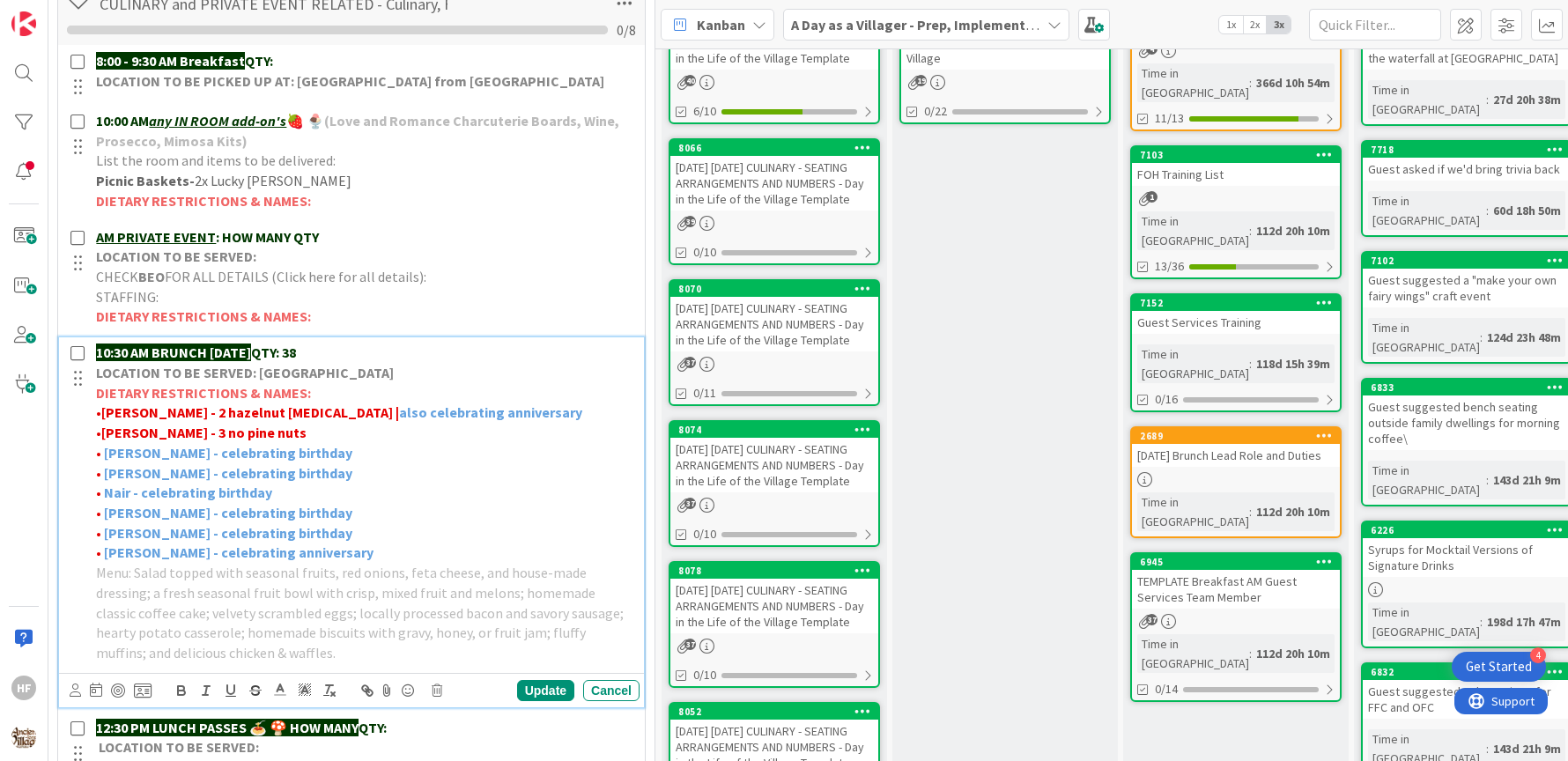
scroll to position [610, 0]
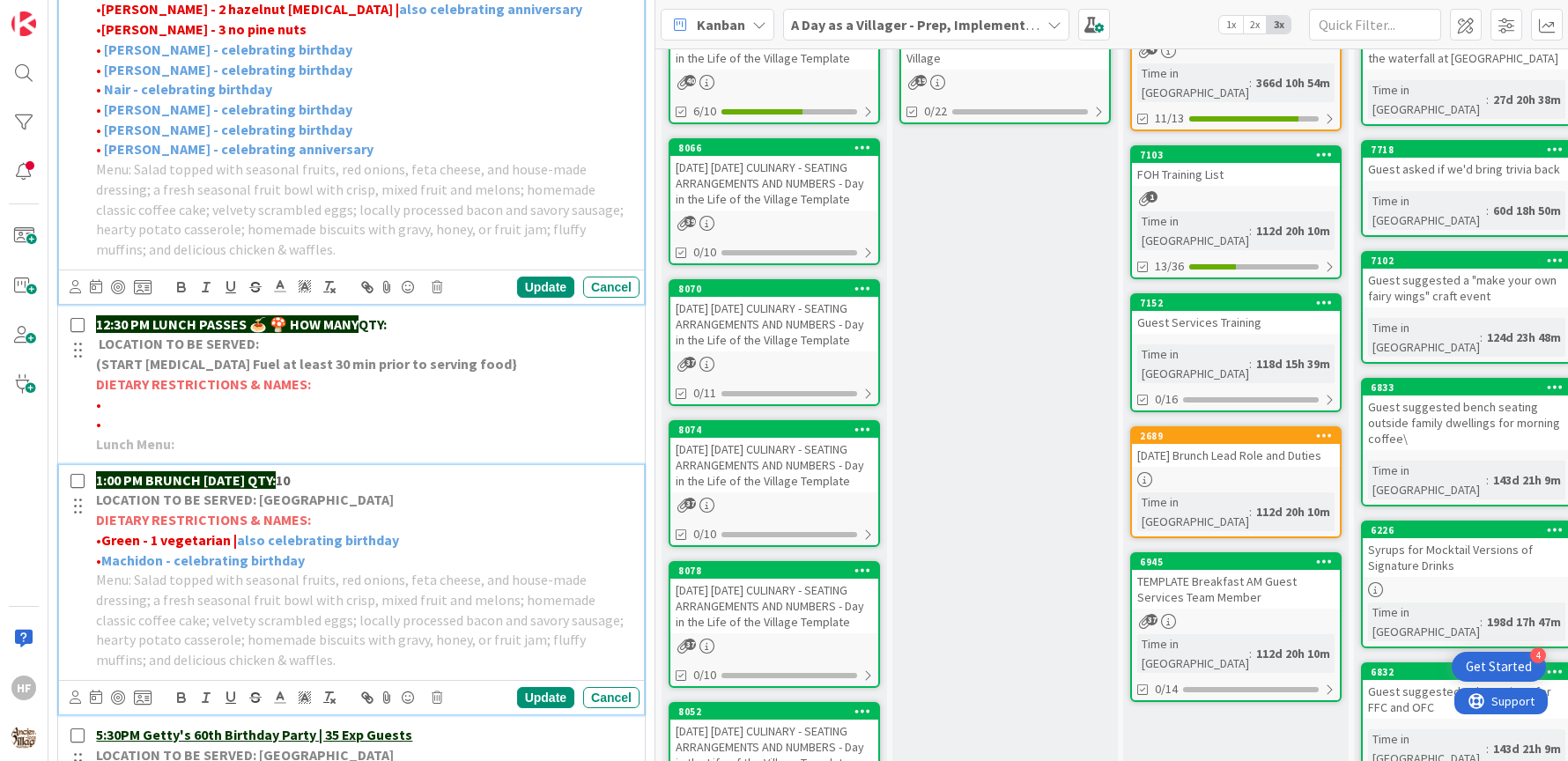
click at [442, 465] on div "1:00 PM BRUNCH on SUNDAY QTY: 10 LOCATION TO BE SERVED: Willows Landing DIETARY…" at bounding box center [364, 570] width 551 height 211
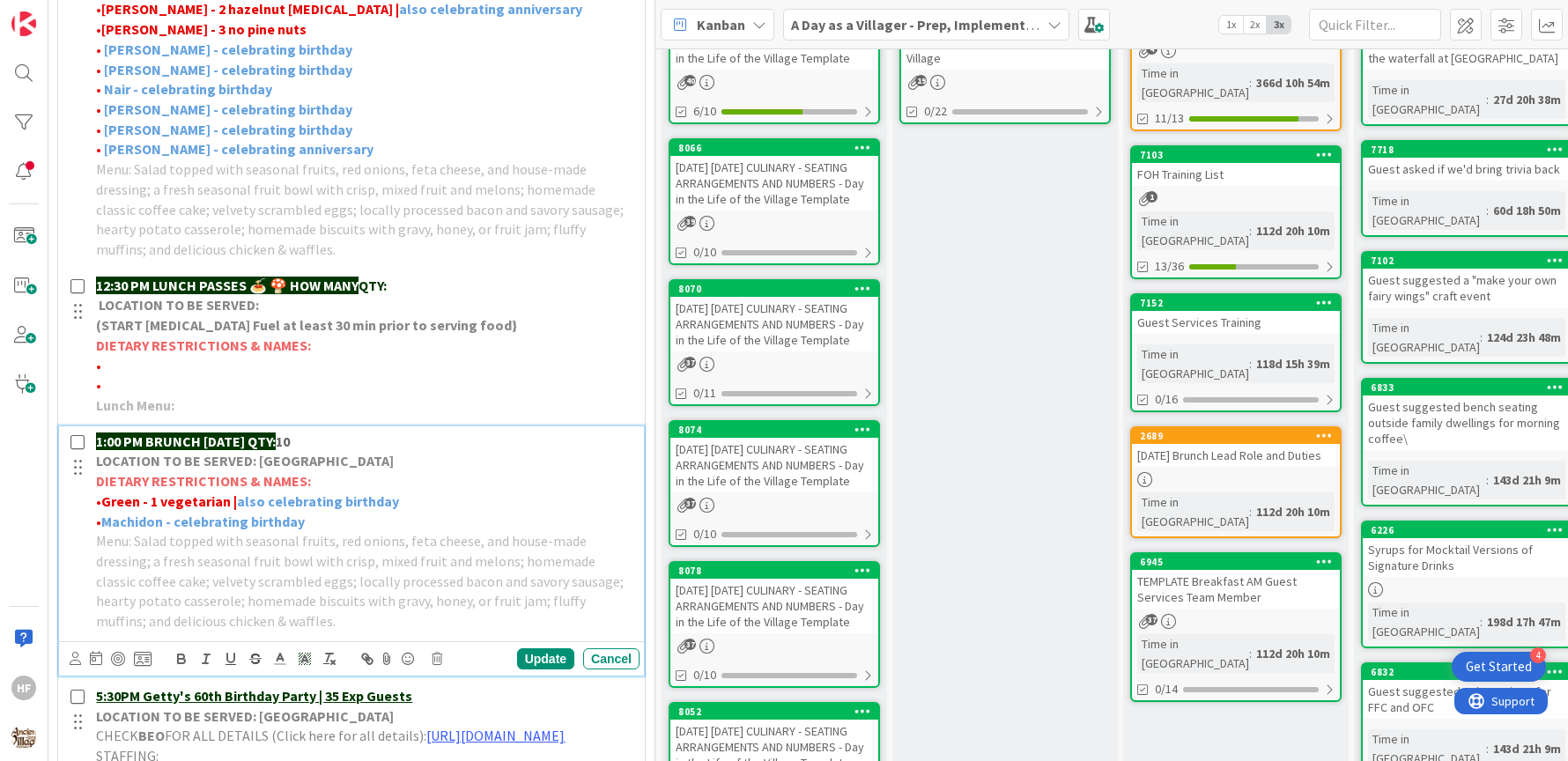
scroll to position [936, 0]
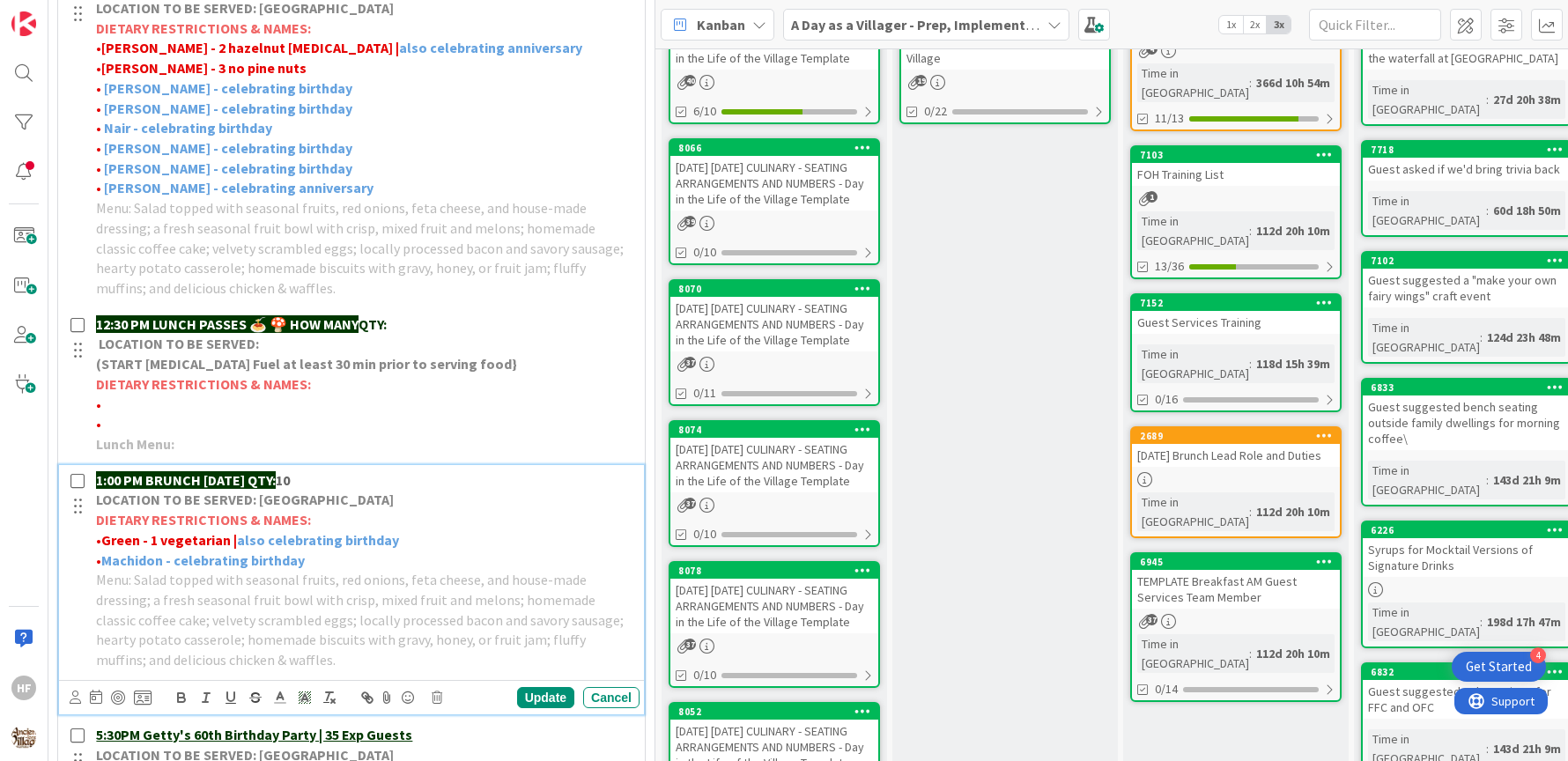
click at [438, 471] on p "1:00 PM BRUNCH on SUNDAY QTY: 10" at bounding box center [365, 480] width 537 height 20
drag, startPoint x: 386, startPoint y: 470, endPoint x: 304, endPoint y: 476, distance: 82.2
click at [304, 476] on p "1:00 PM BRUNCH on SUNDAY QTY: 10" at bounding box center [365, 480] width 537 height 20
click at [272, 695] on icon at bounding box center [280, 698] width 16 height 16
click at [280, 717] on span at bounding box center [282, 719] width 14 height 14
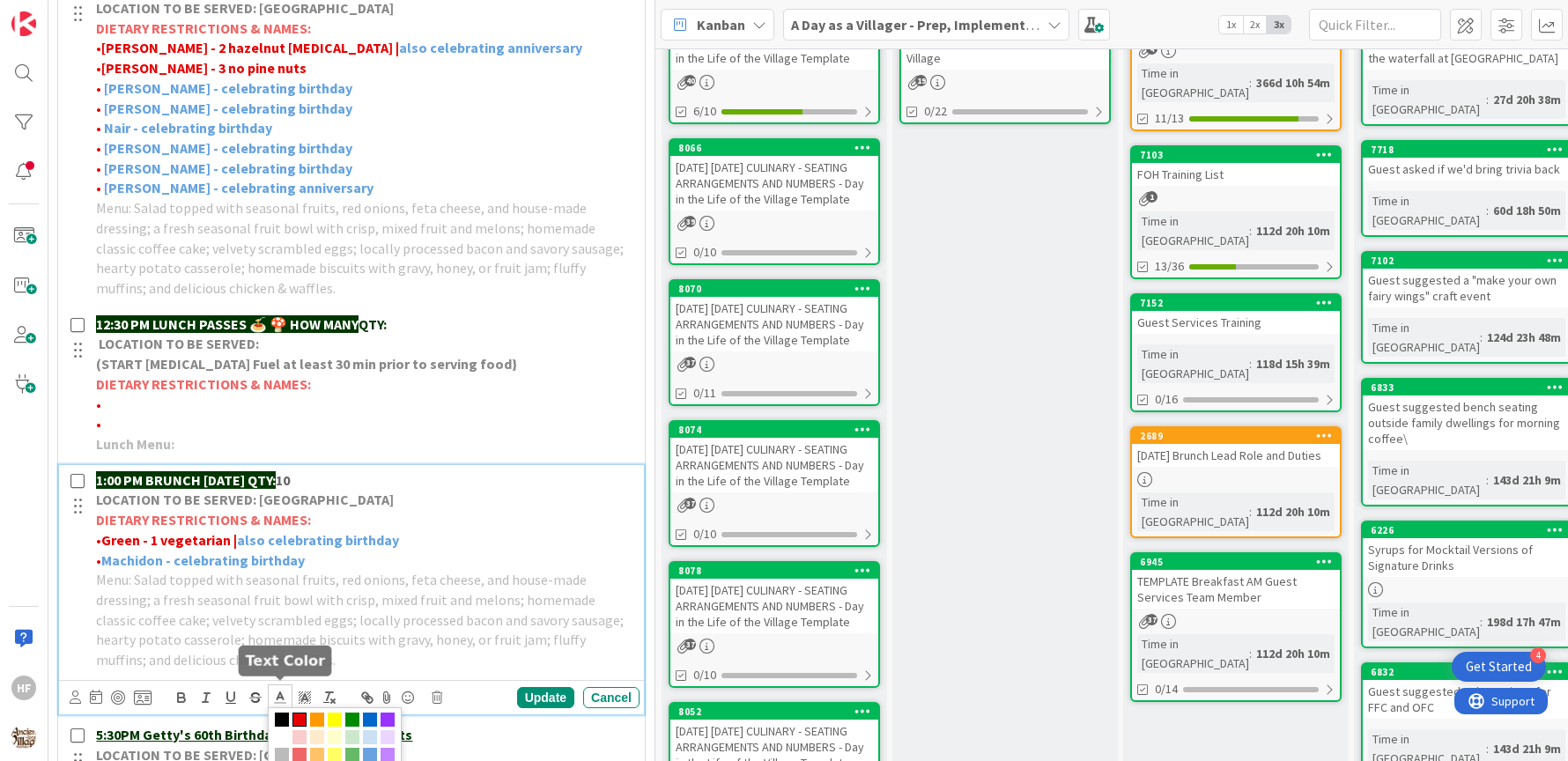
click at [302, 717] on span at bounding box center [300, 719] width 14 height 14
click at [278, 690] on icon at bounding box center [280, 698] width 16 height 16
click at [281, 713] on span at bounding box center [282, 719] width 14 height 14
click at [517, 687] on div "Update" at bounding box center [545, 698] width 58 height 21
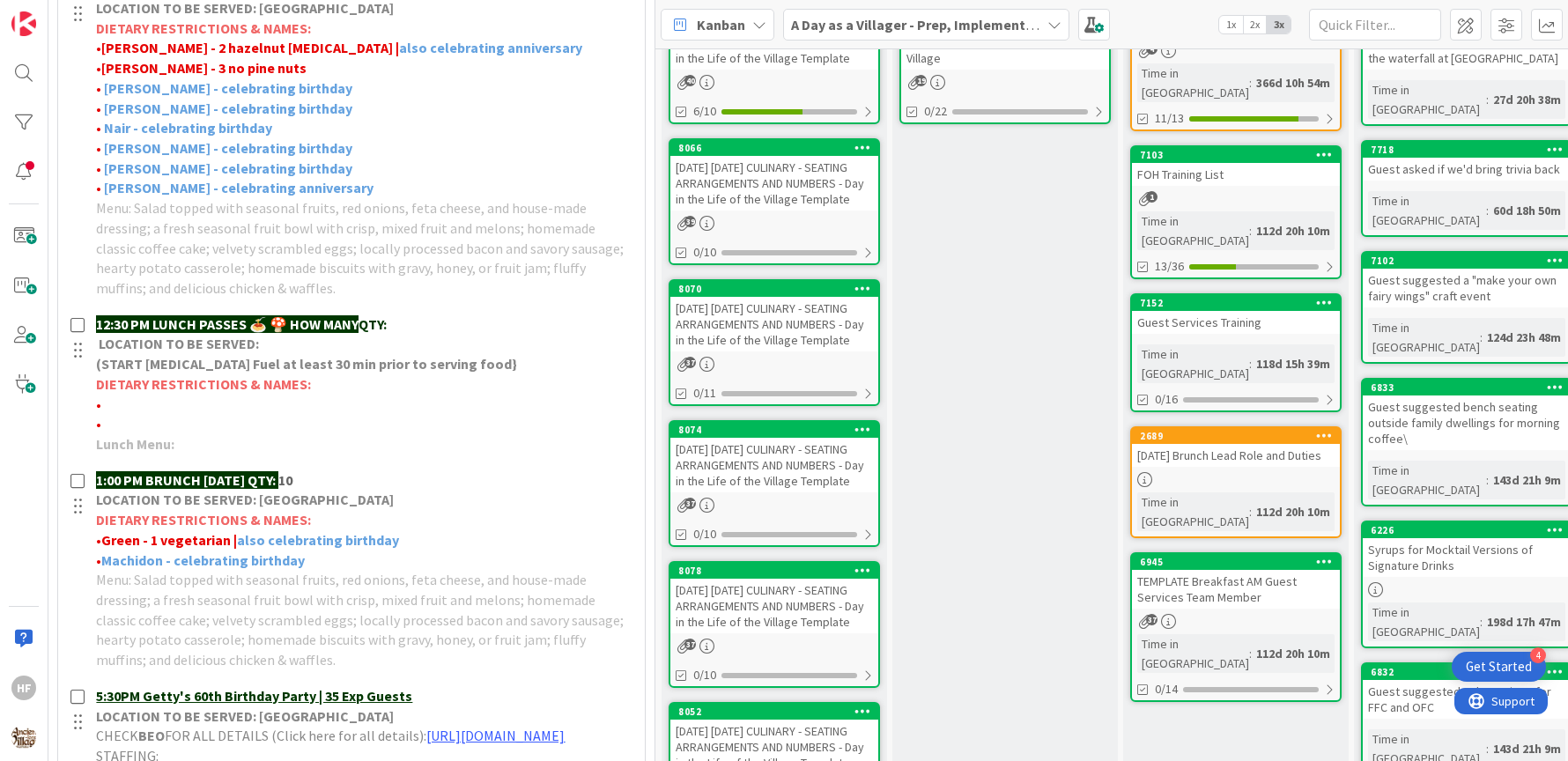
scroll to position [1088, 0]
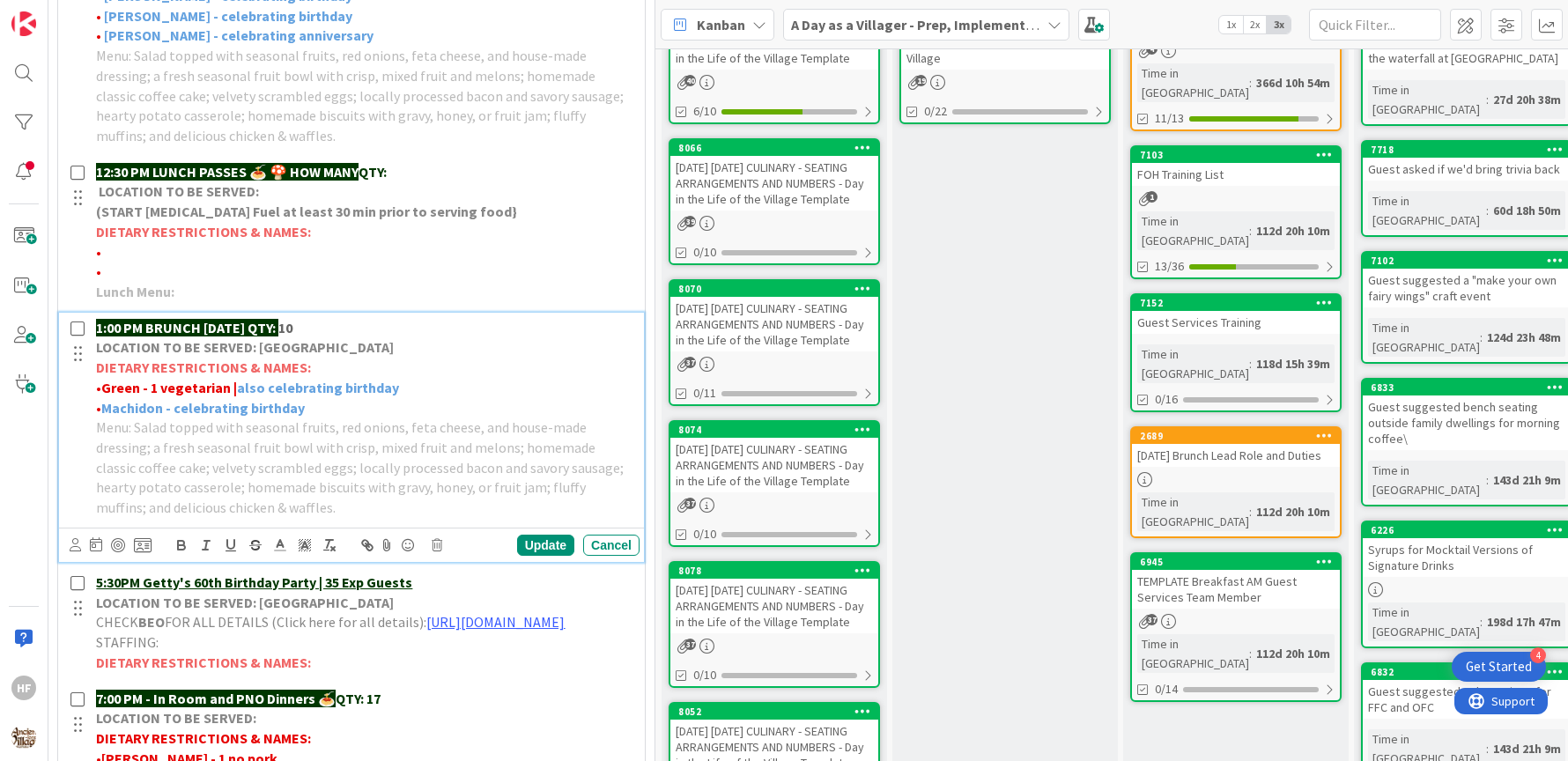
click at [347, 337] on p "LOCATION TO BE SERVED: Willows Landing" at bounding box center [365, 347] width 537 height 20
click at [346, 313] on div "1:00 PM BRUNCH on SUNDAY QTY: 10 LOCATION TO BE SERVED: Willows Landing DIETARY…" at bounding box center [364, 418] width 551 height 211
click at [327, 319] on p "1:00 PM BRUNCH on SUNDAY QTY: 10" at bounding box center [365, 328] width 537 height 20
click at [293, 320] on strong "10" at bounding box center [285, 327] width 14 height 18
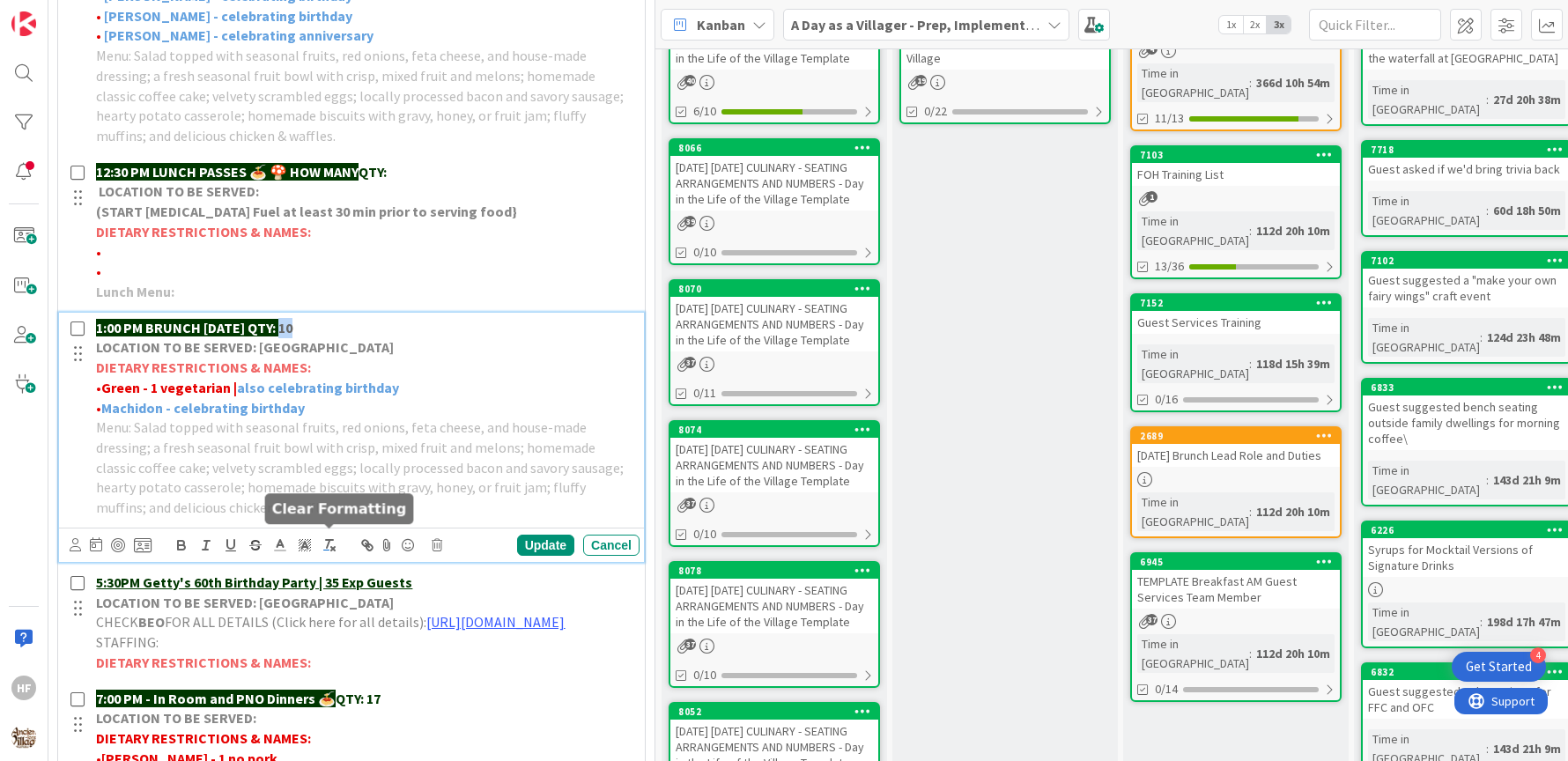
click at [332, 547] on line "button" at bounding box center [334, 549] width 4 height 4
click at [190, 541] on button "button" at bounding box center [181, 545] width 25 height 21
click at [278, 548] on icon at bounding box center [280, 545] width 16 height 16
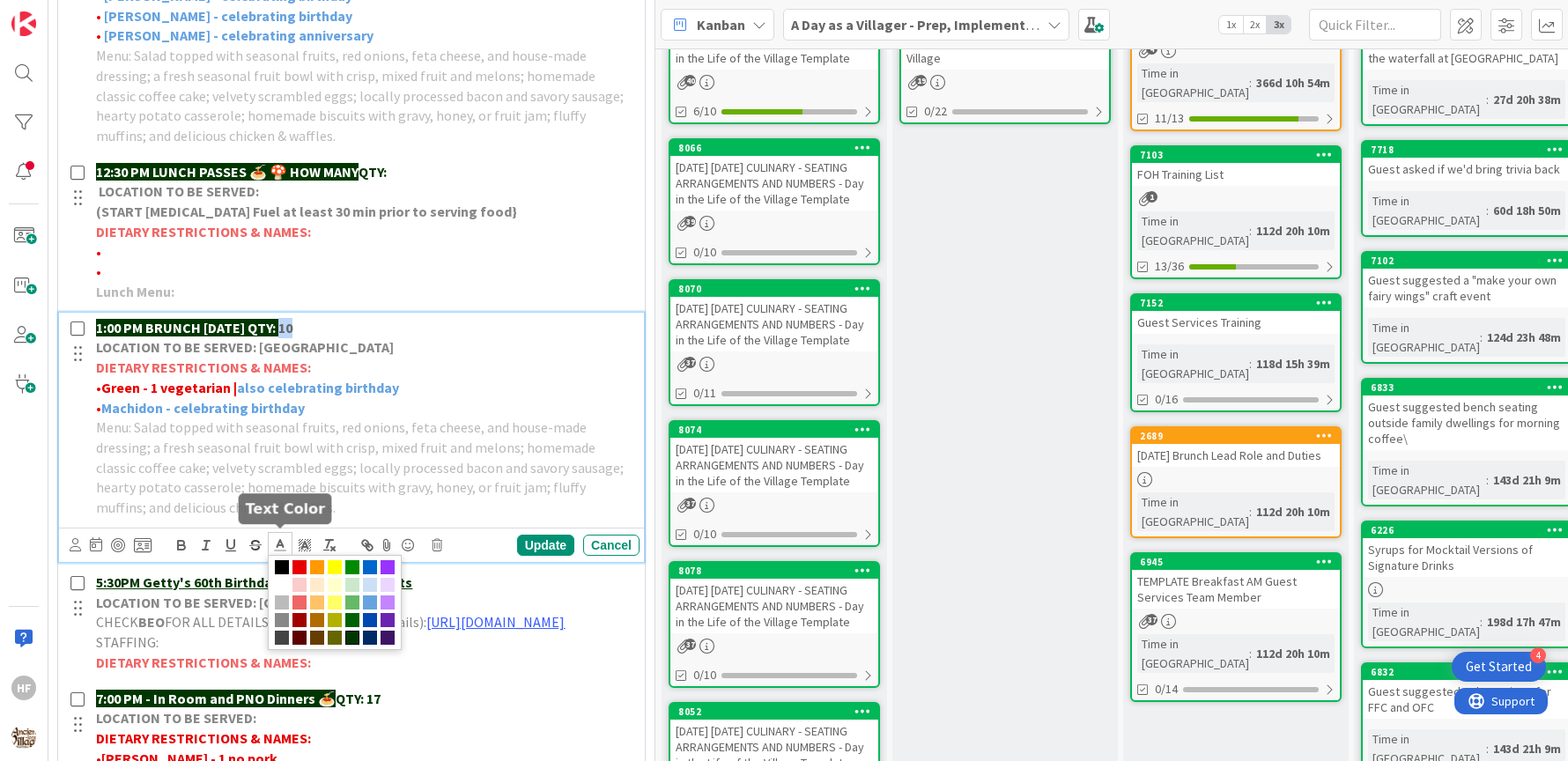
click at [349, 633] on span at bounding box center [352, 638] width 14 height 14
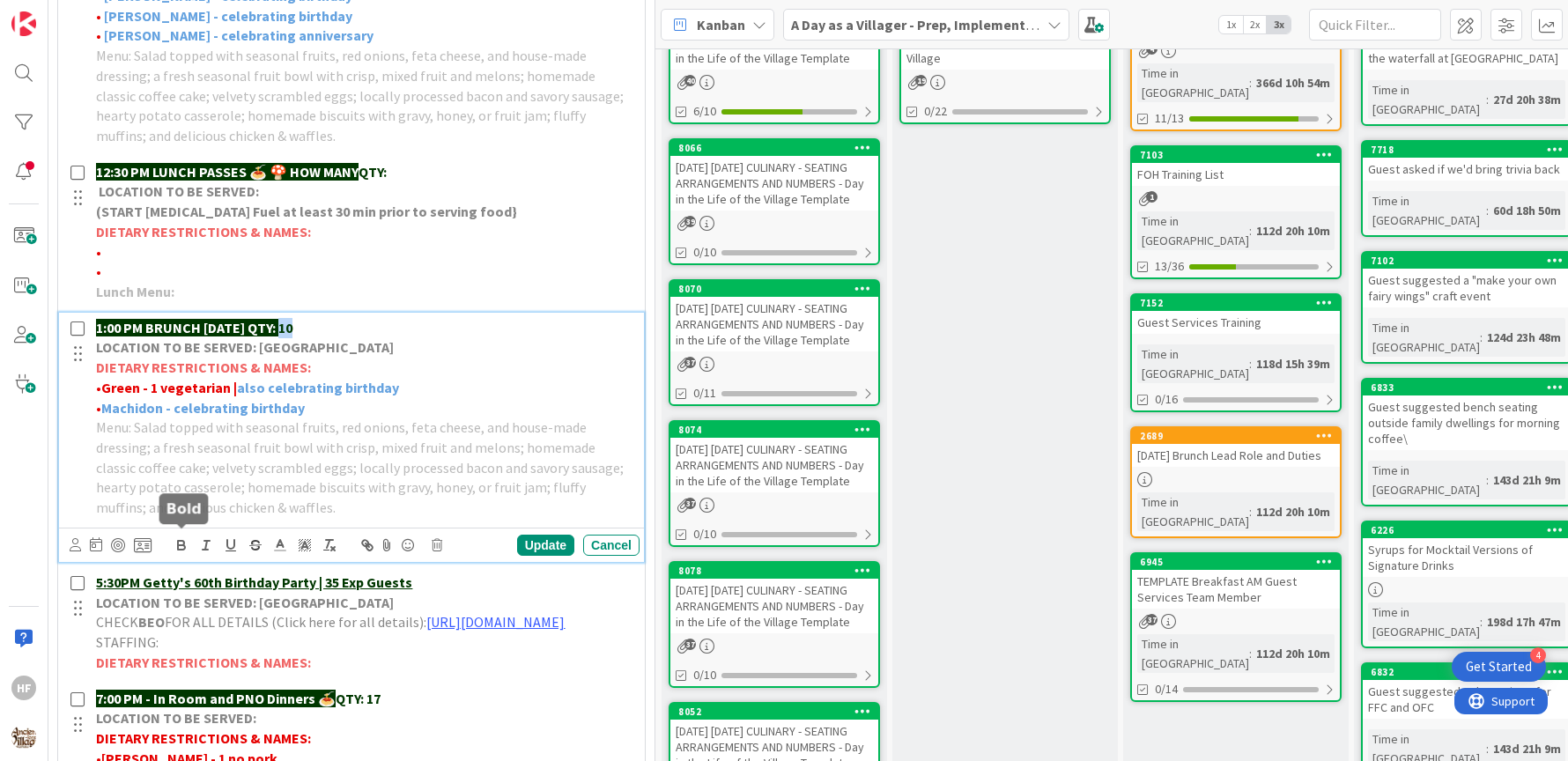
click at [182, 545] on icon "button" at bounding box center [181, 547] width 7 height 5
click at [525, 547] on div "Update" at bounding box center [545, 545] width 58 height 21
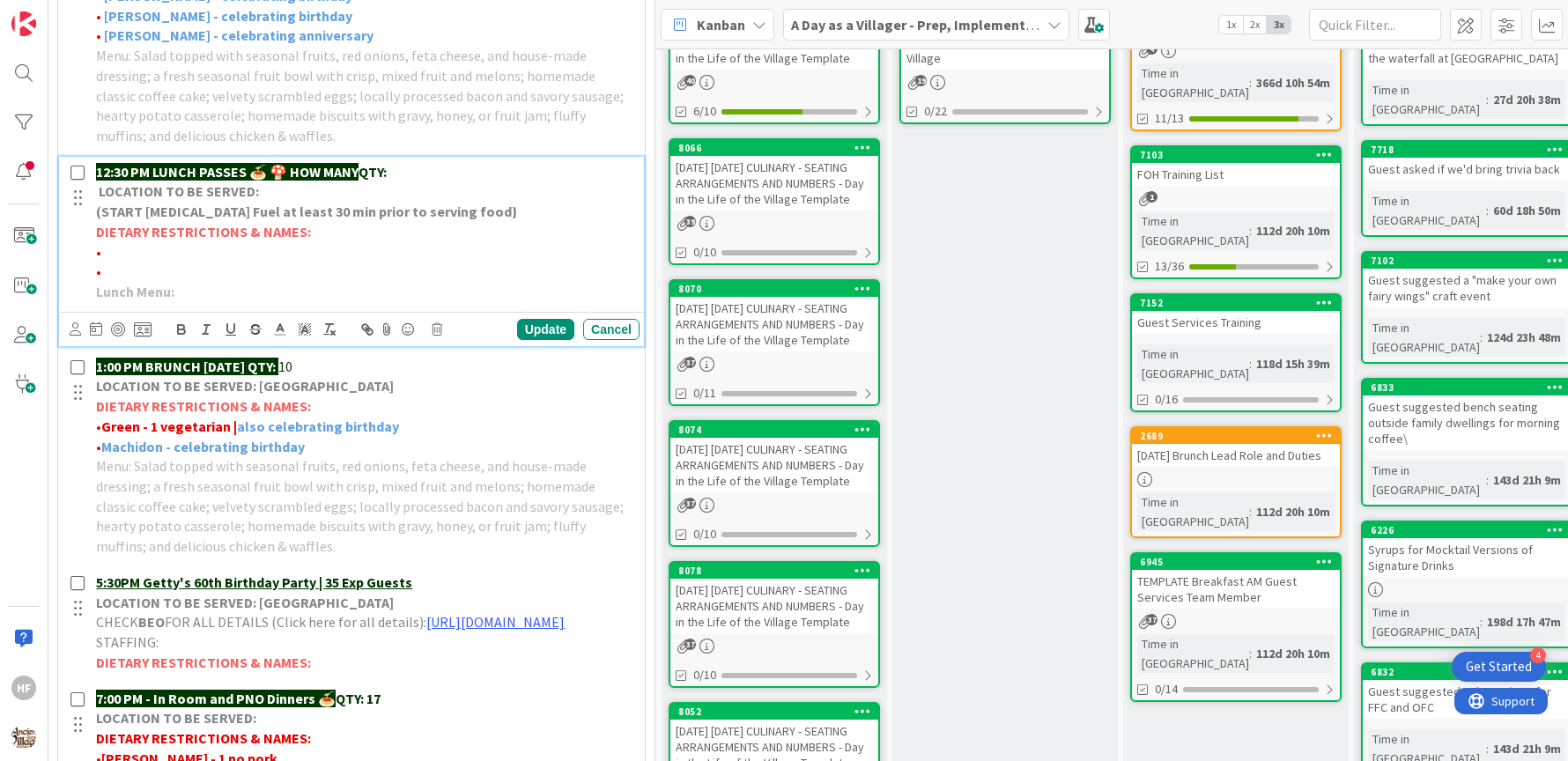
click at [361, 263] on p "•" at bounding box center [365, 271] width 537 height 20
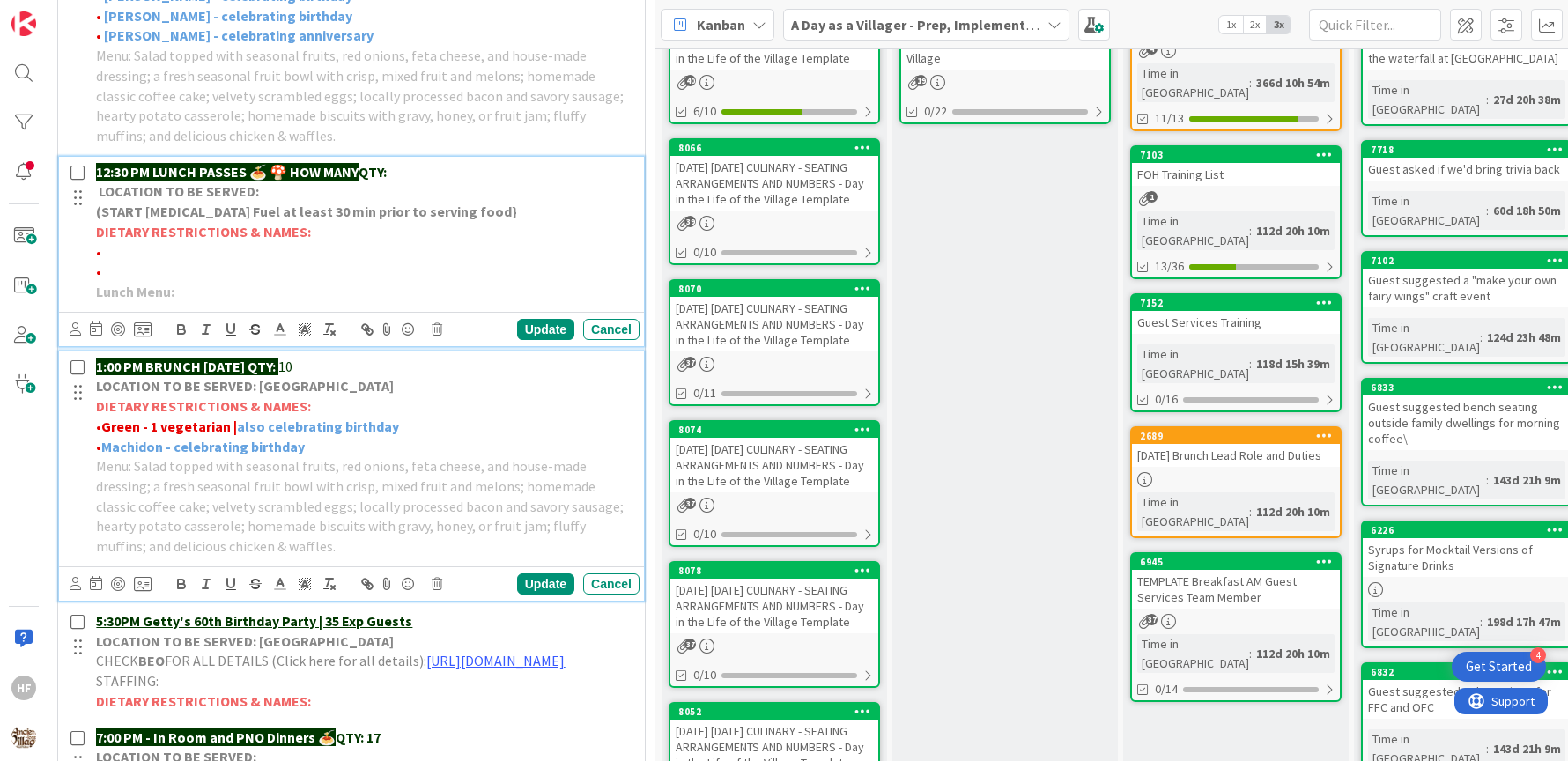
click at [293, 362] on span "10" at bounding box center [285, 367] width 14 height 18
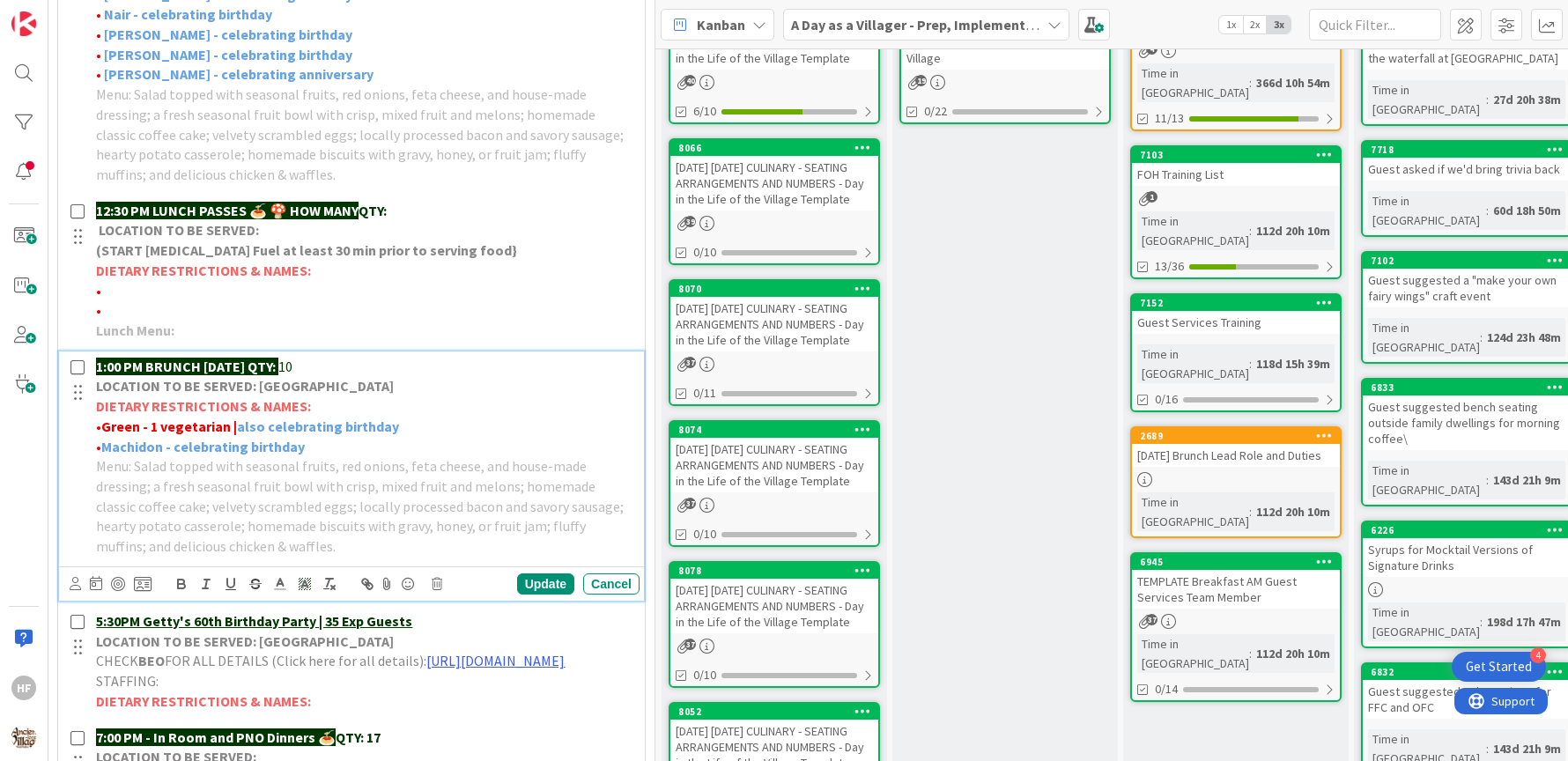
click at [293, 365] on span "10" at bounding box center [285, 367] width 14 height 18
click at [521, 574] on div "Update" at bounding box center [545, 584] width 58 height 21
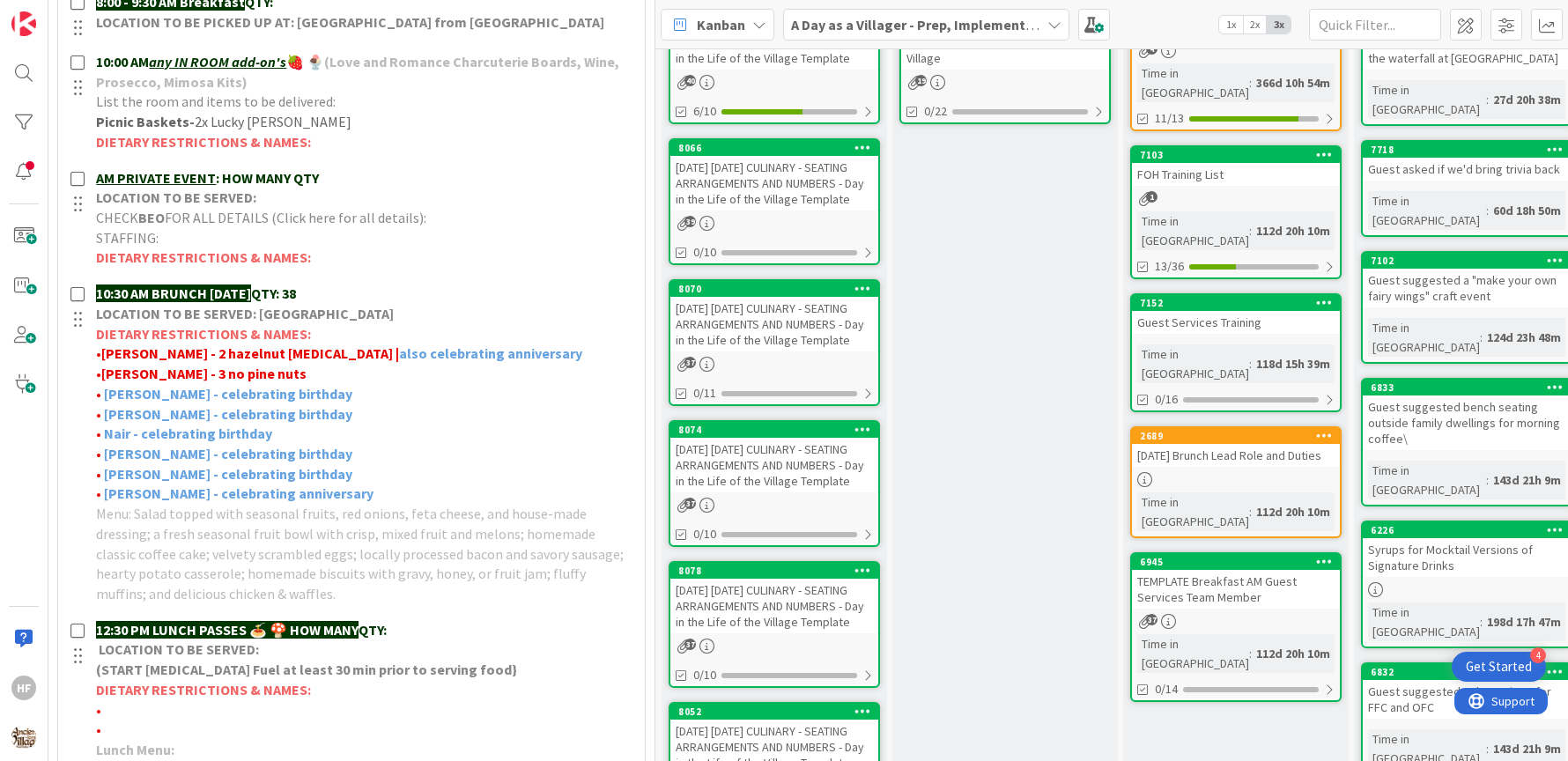
scroll to position [0, 0]
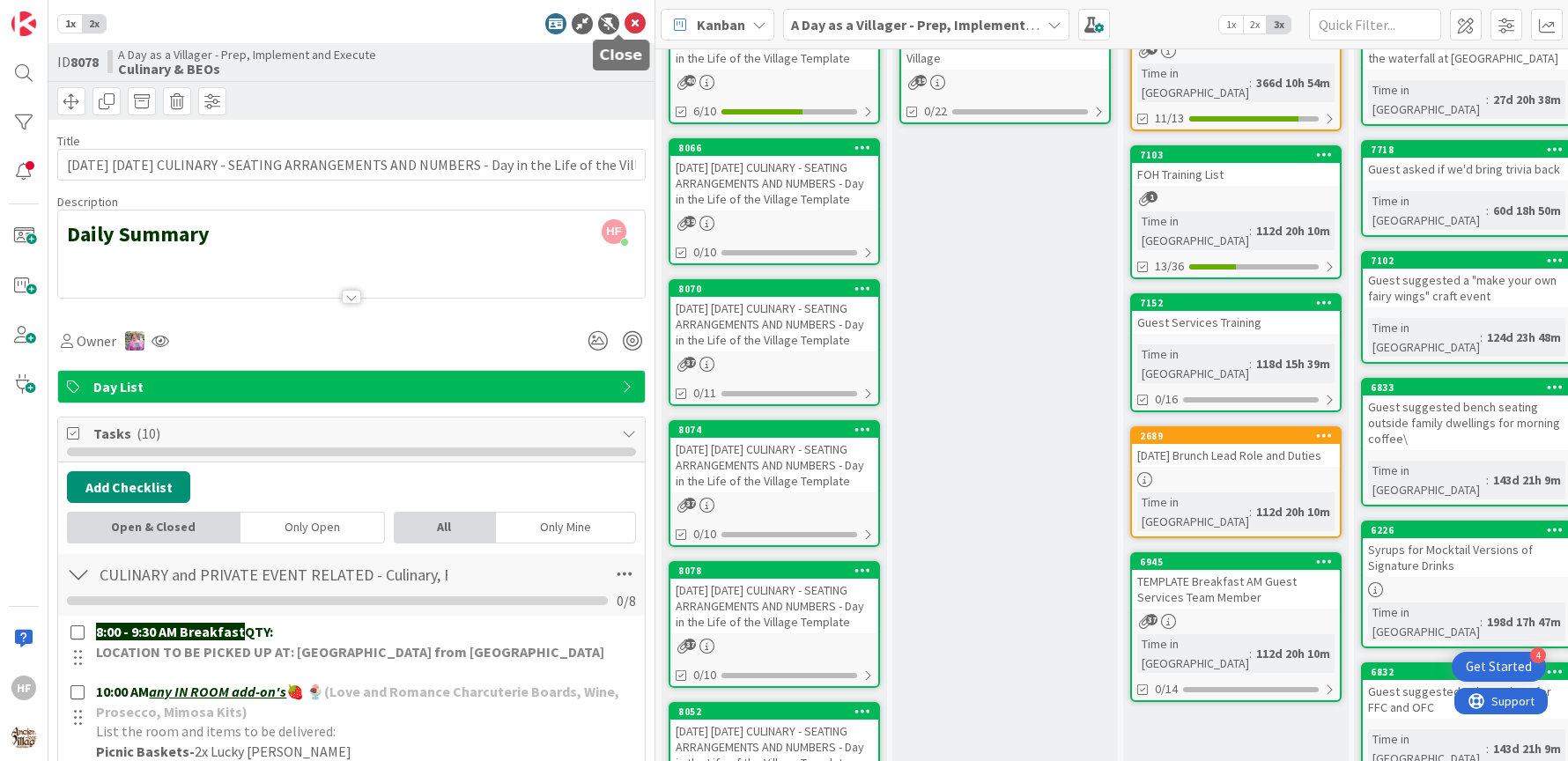
click at [625, 22] on icon at bounding box center [635, 24] width 21 height 21
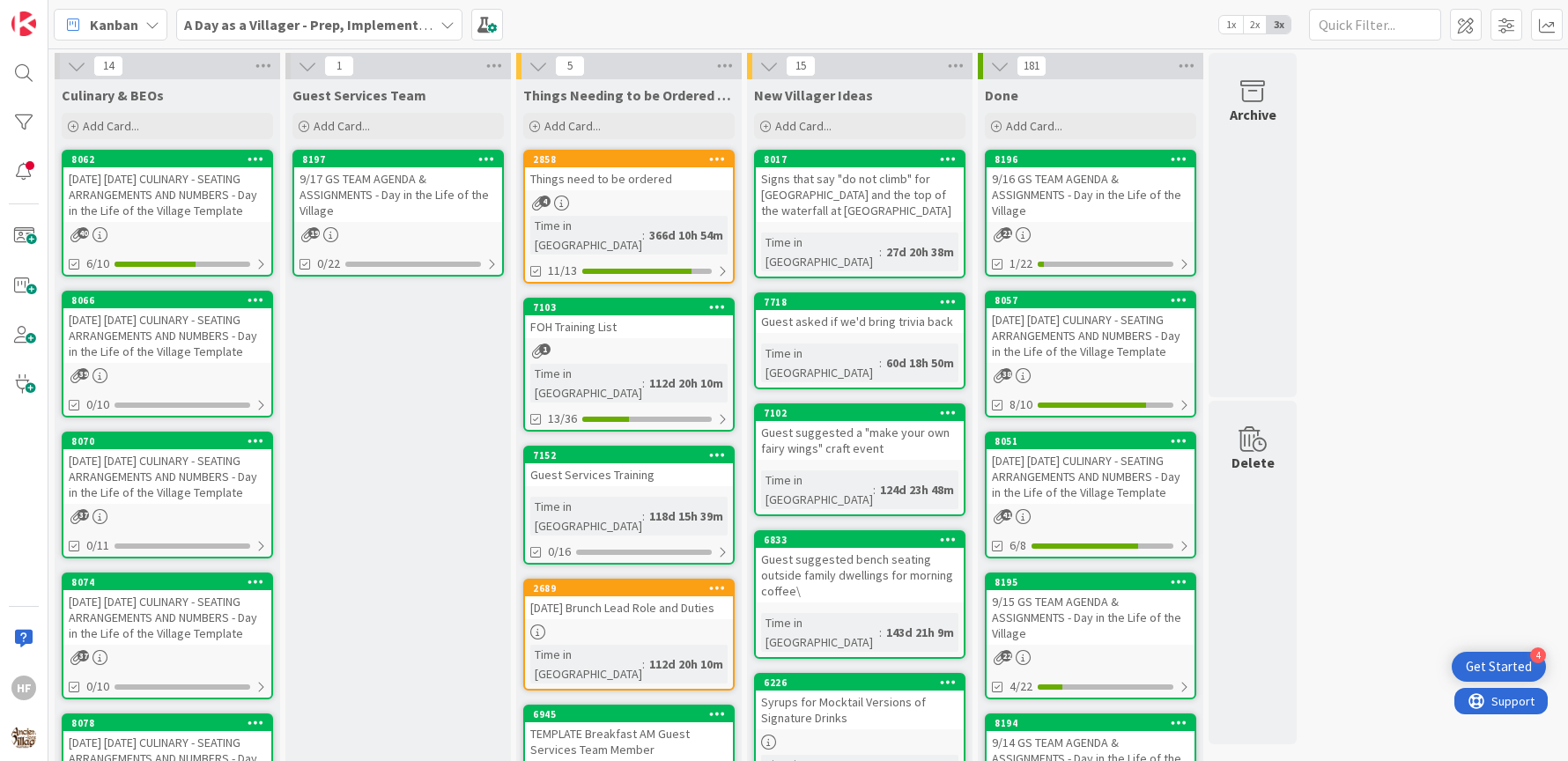
click at [202, 363] on div "9/18/25 THURSDAY CULINARY - SEATING ARRANGEMENTS AND NUMBERS - Day in the Life …" at bounding box center [167, 336] width 208 height 55
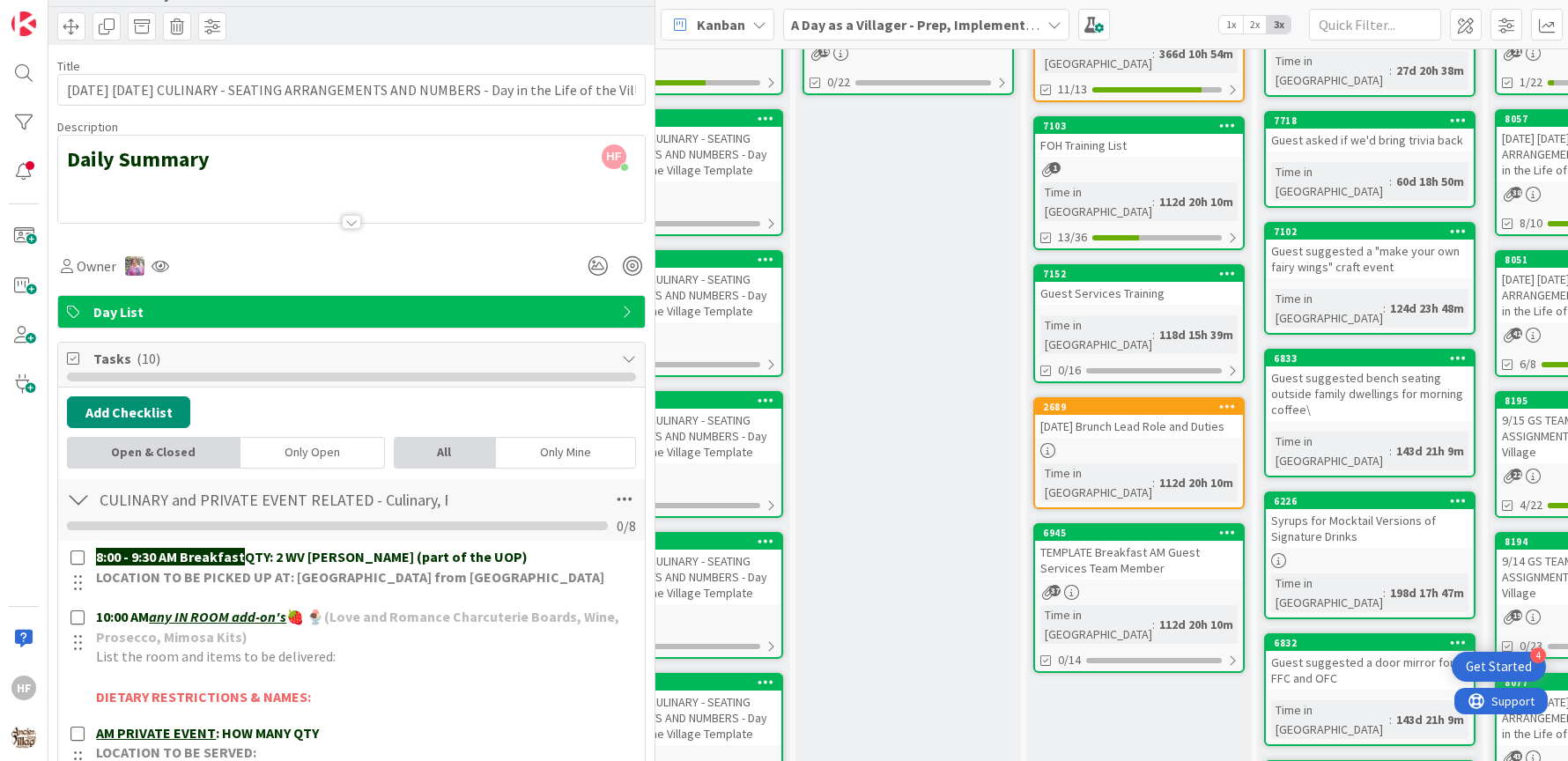
scroll to position [77, 0]
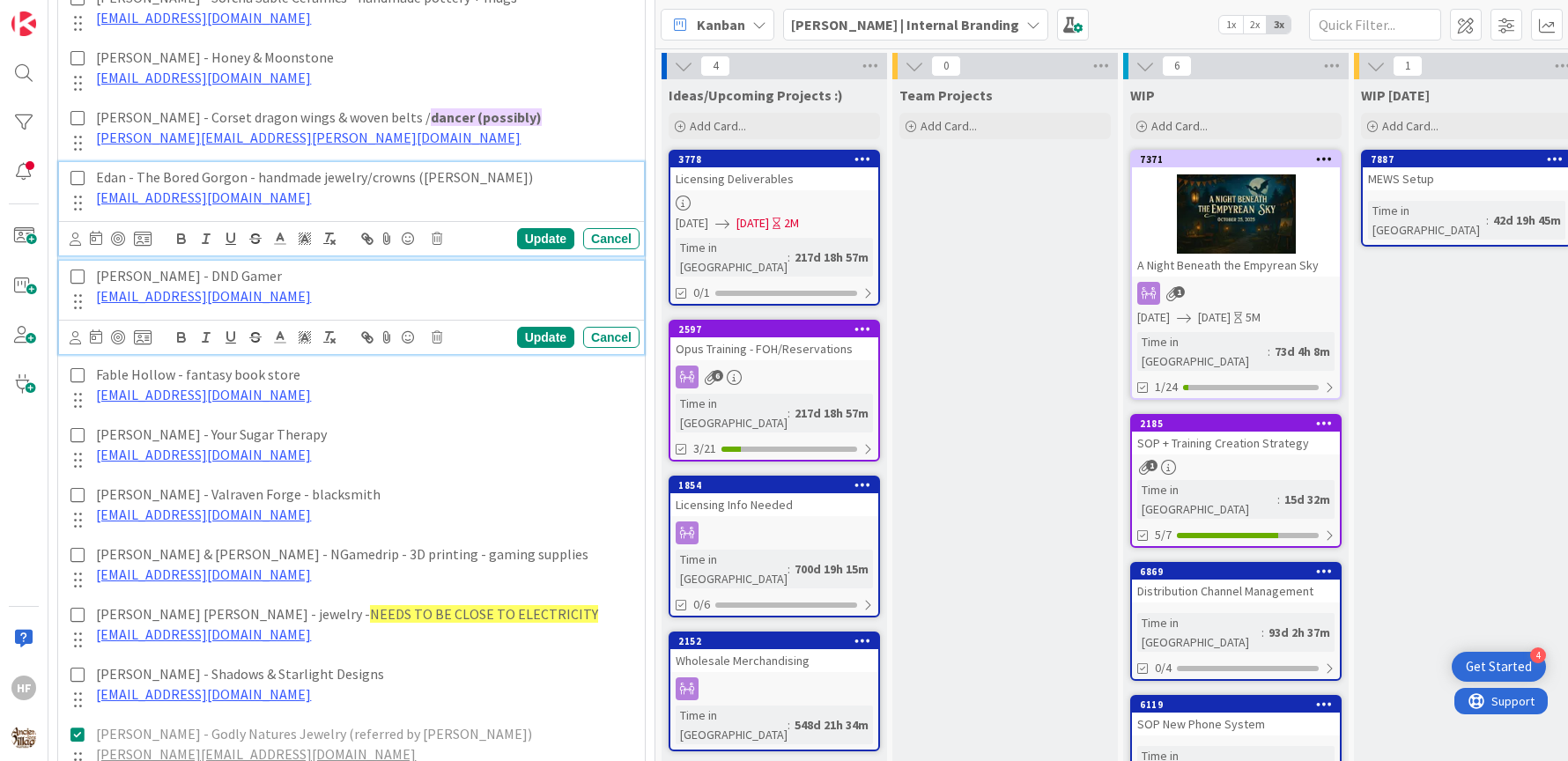
click at [328, 303] on div "Bridget Castor - DND Gamer contactdndgamer@gmail.com" at bounding box center [364, 285] width 551 height 50
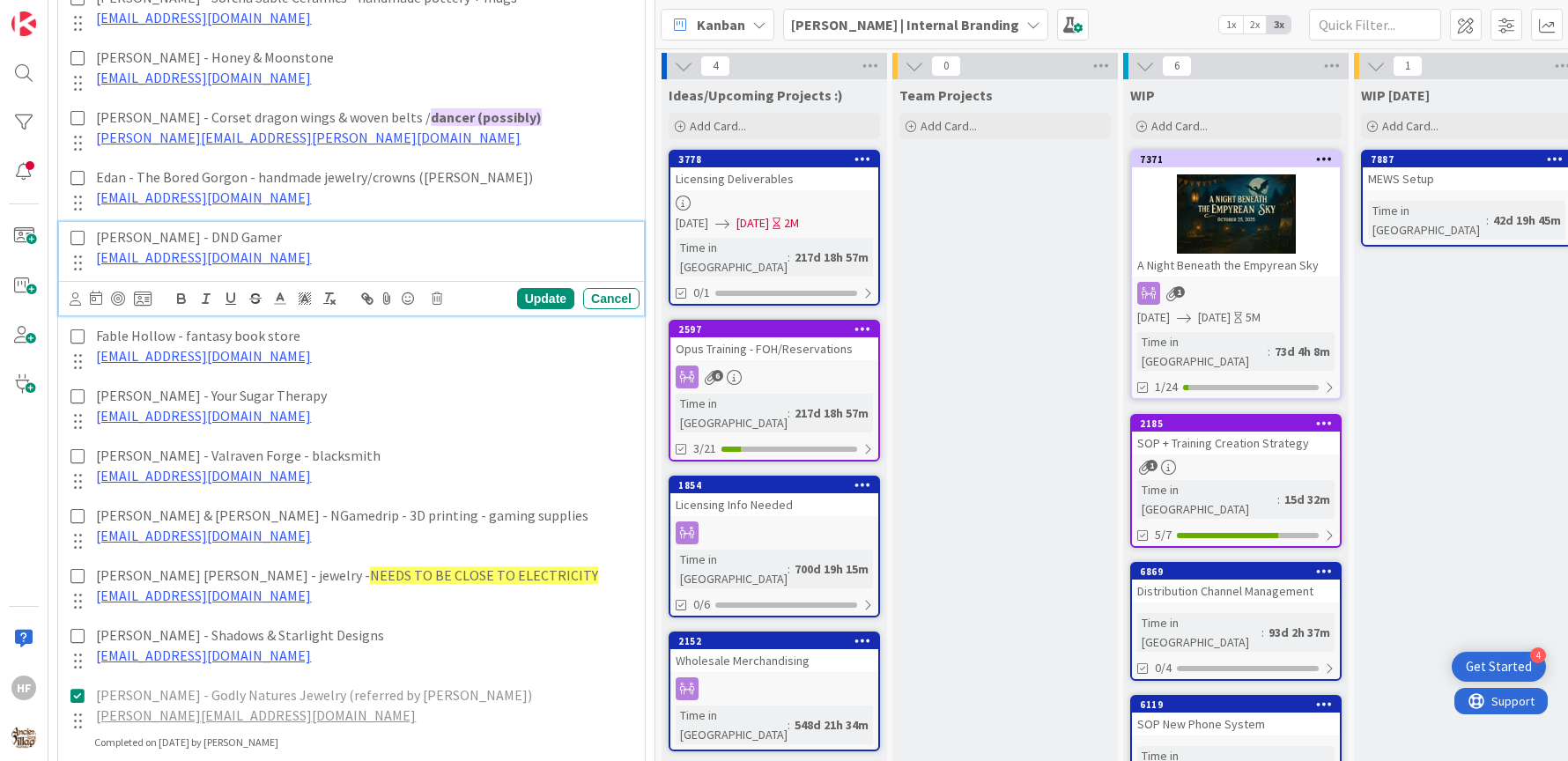
scroll to position [1438, 0]
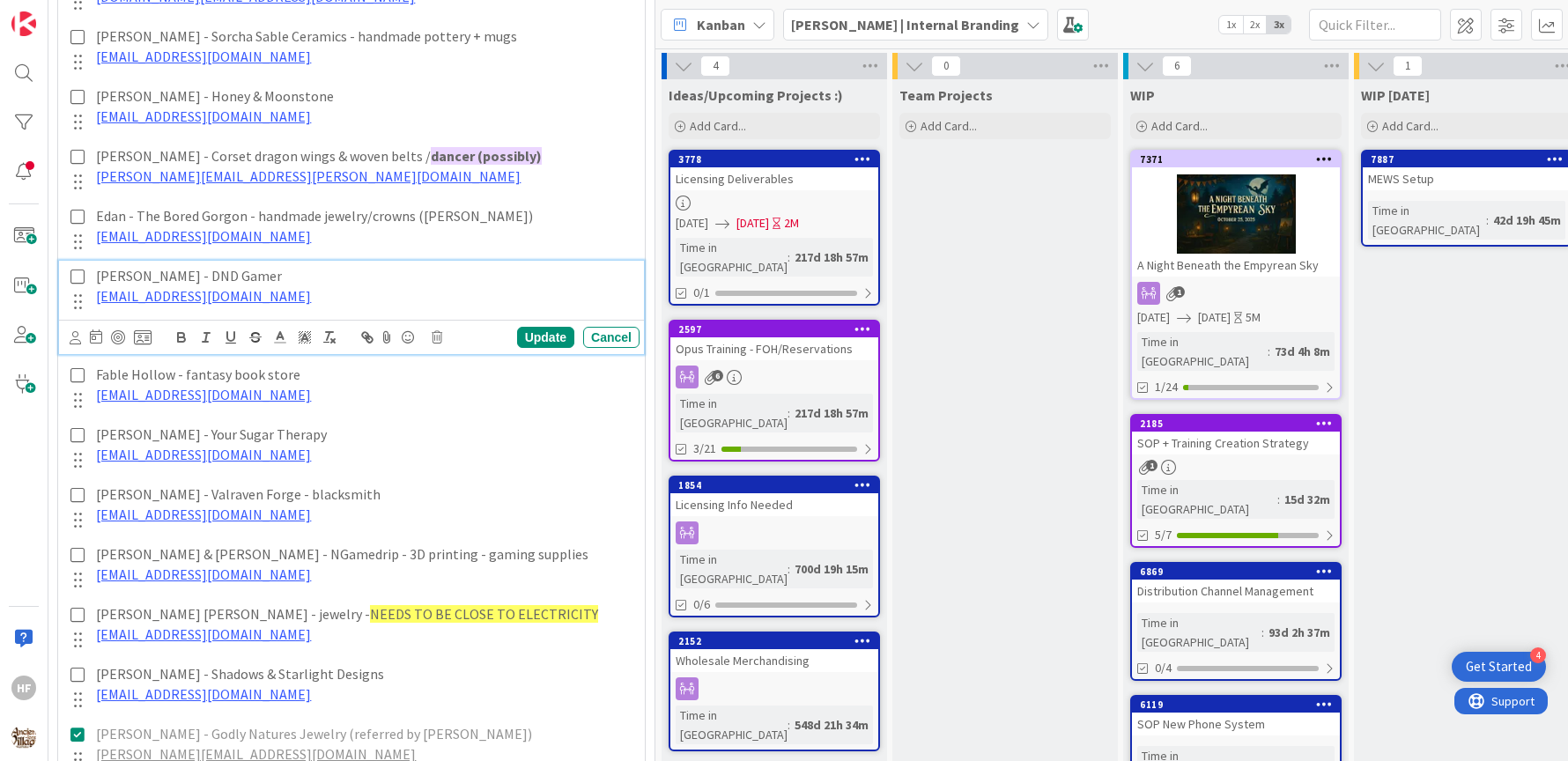
click at [269, 273] on p "[PERSON_NAME] - DND Gamer" at bounding box center [365, 276] width 537 height 20
drag, startPoint x: 267, startPoint y: 270, endPoint x: 93, endPoint y: 267, distance: 174.0
click at [93, 267] on div "Bridget Castor - DND Gamer contactdndgamer@gmail.com" at bounding box center [364, 285] width 551 height 50
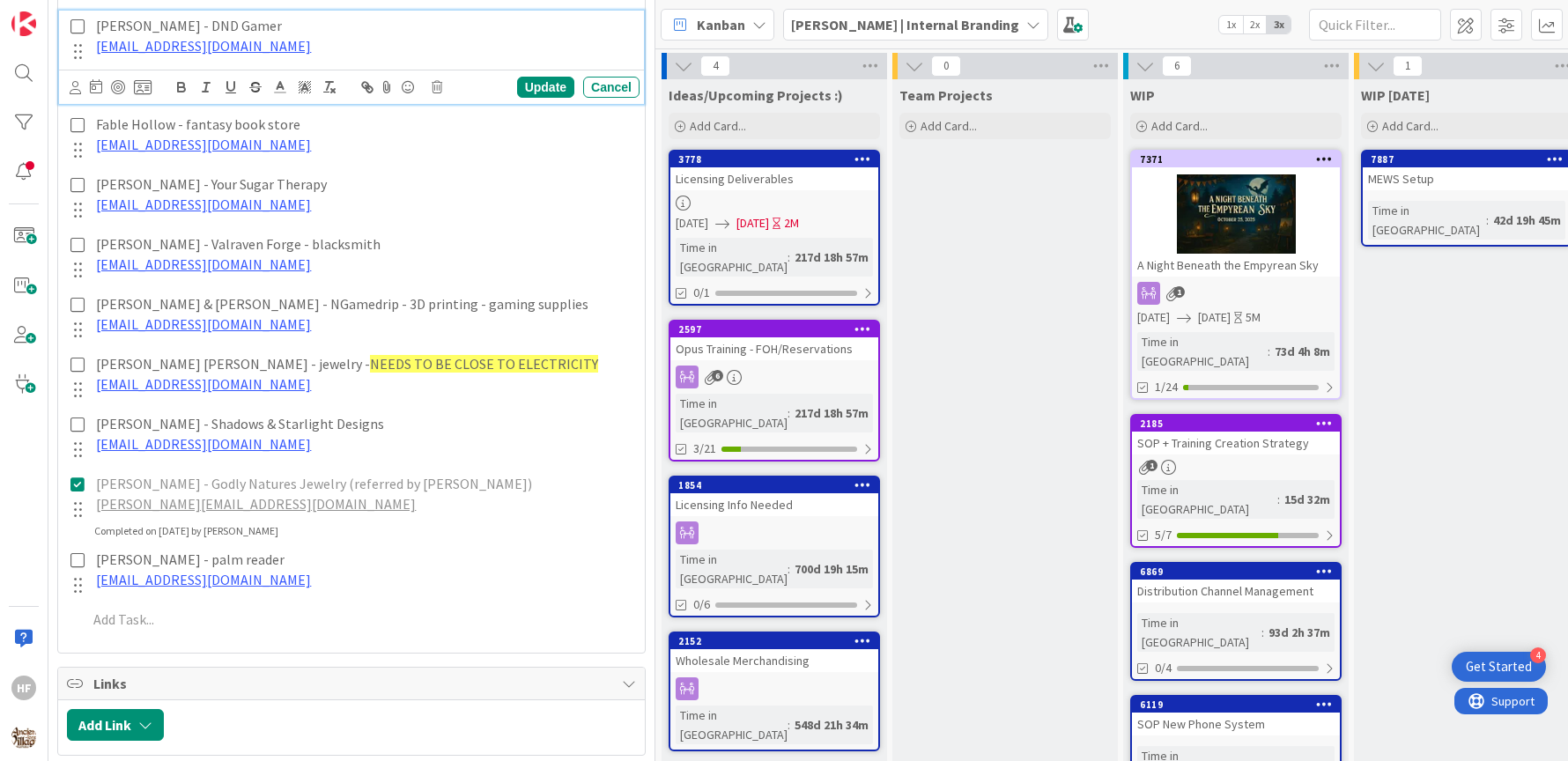
scroll to position [1675, 0]
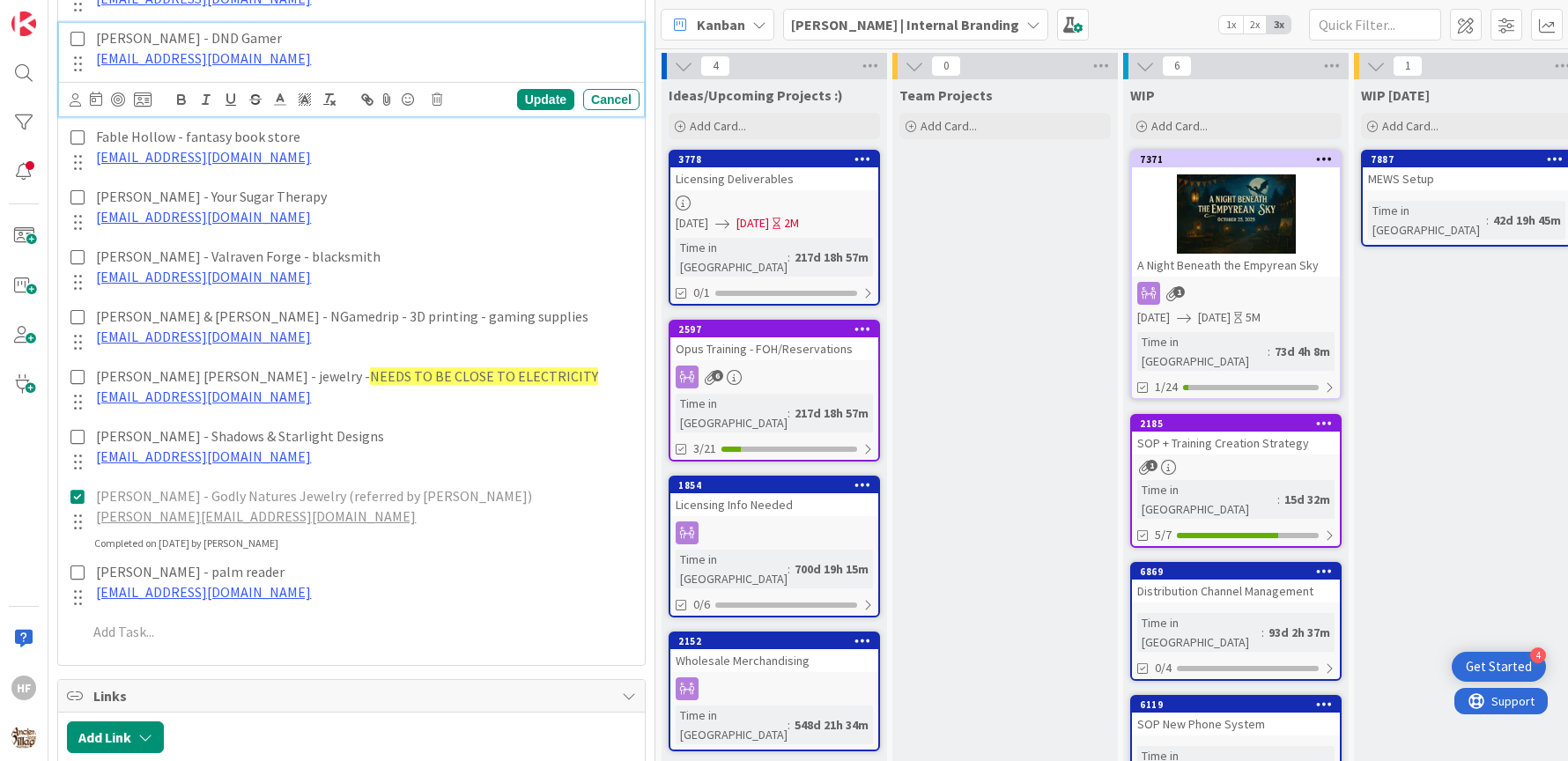
copy p "[PERSON_NAME] - DND Gamer"
